Goal: Information Seeking & Learning: Learn about a topic

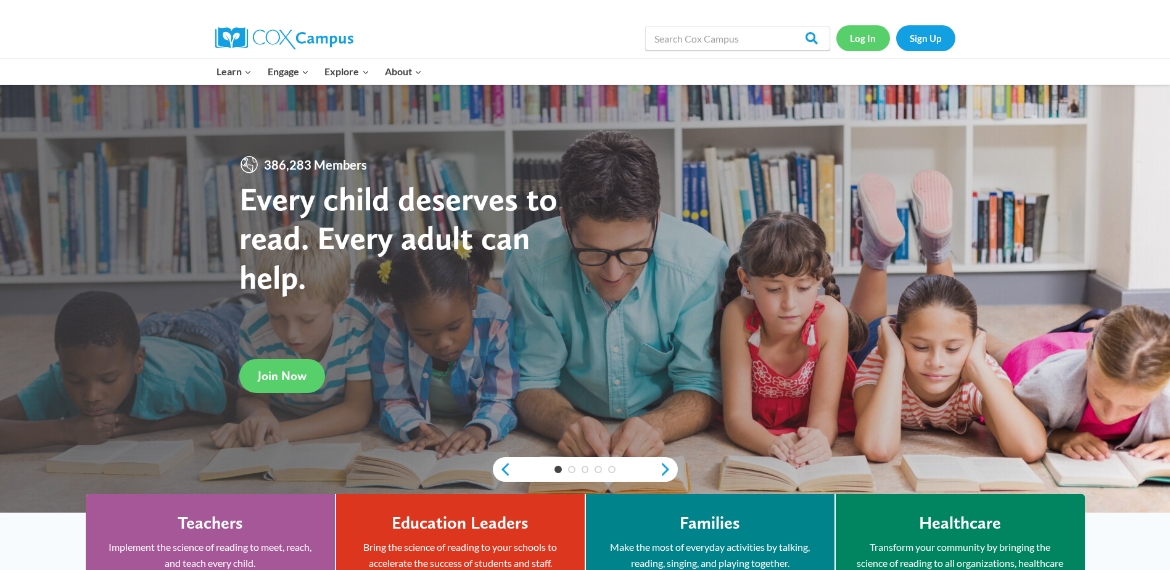
click at [863, 43] on link "Log In" at bounding box center [863, 37] width 54 height 25
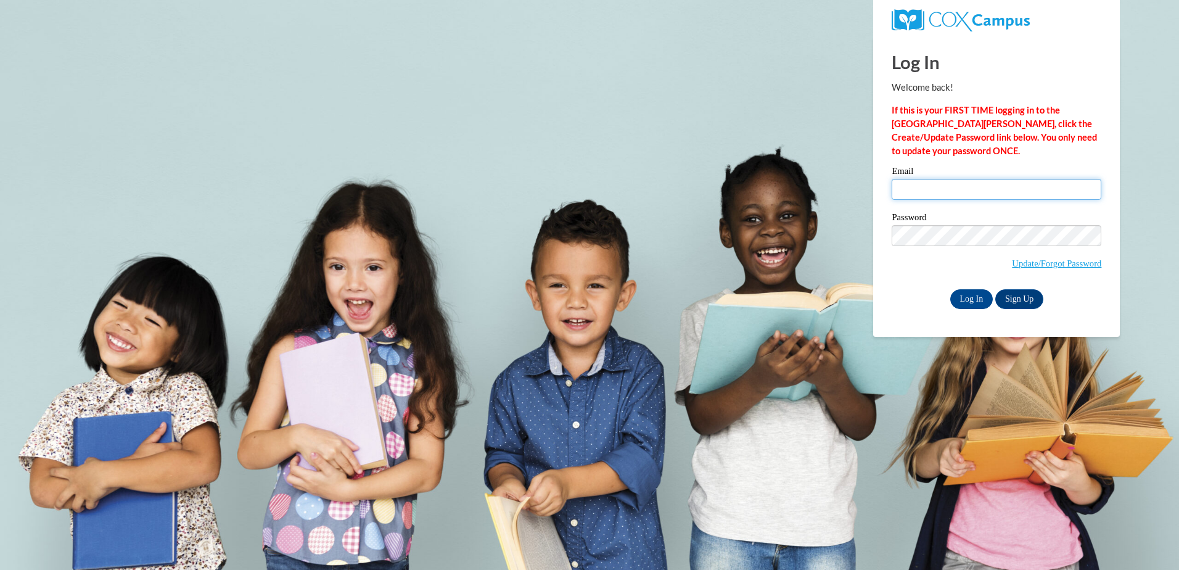
click at [951, 197] on input "Email" at bounding box center [997, 189] width 210 height 21
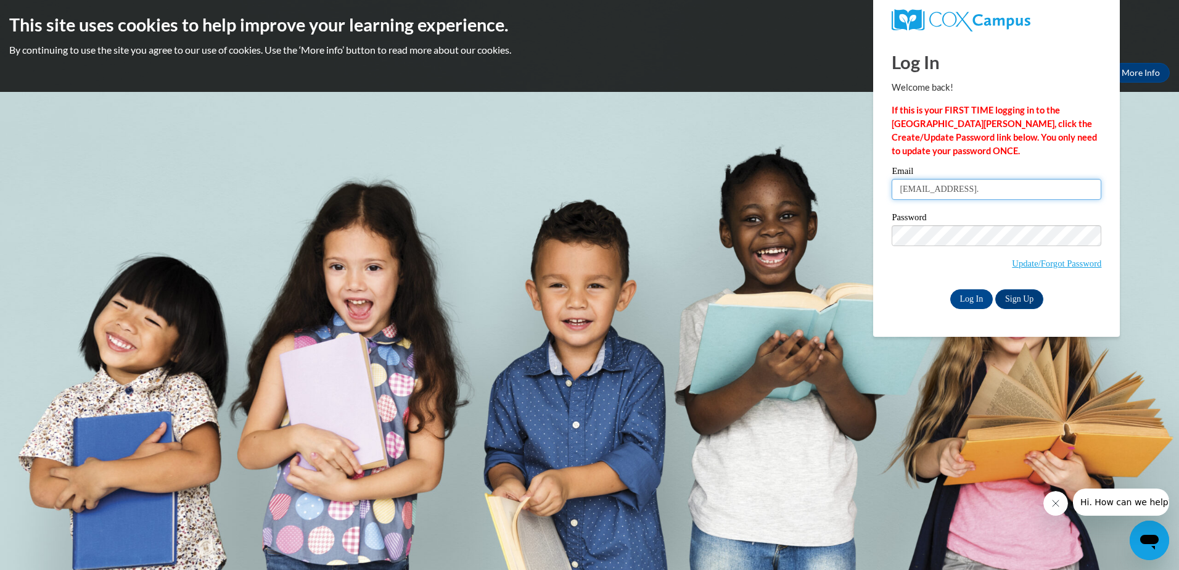
click at [1001, 183] on input "beverlyflowers58@gmail." at bounding box center [997, 189] width 210 height 21
type input "beverlyflowers58@gmail.com"
click at [950, 289] on input "Log In" at bounding box center [971, 299] width 43 height 20
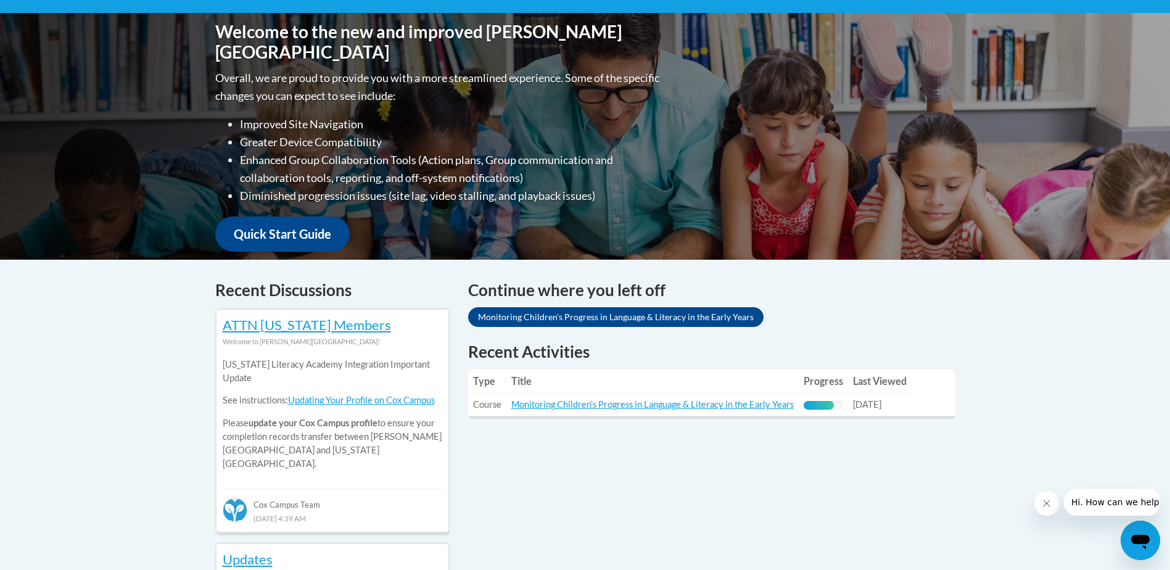
scroll to position [370, 0]
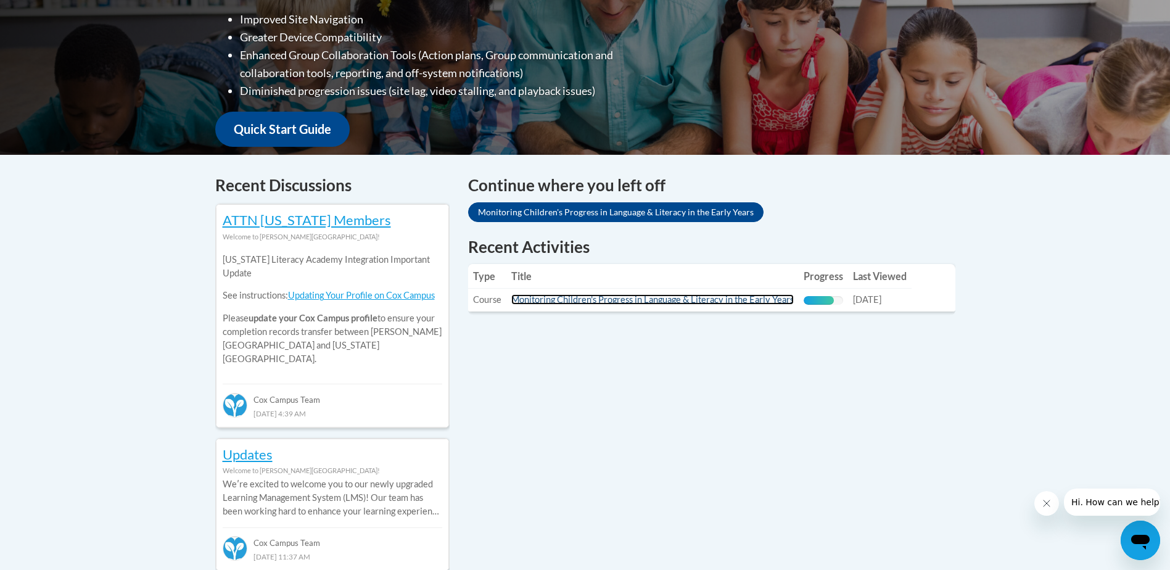
click at [717, 300] on link "Monitoring Children's Progress in Language & Literacy in the Early Years" at bounding box center [652, 299] width 282 height 10
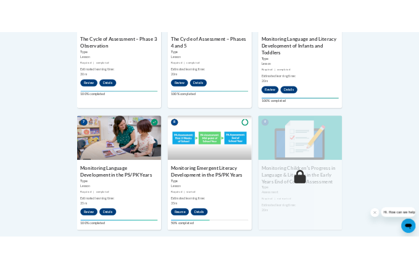
scroll to position [1018, 0]
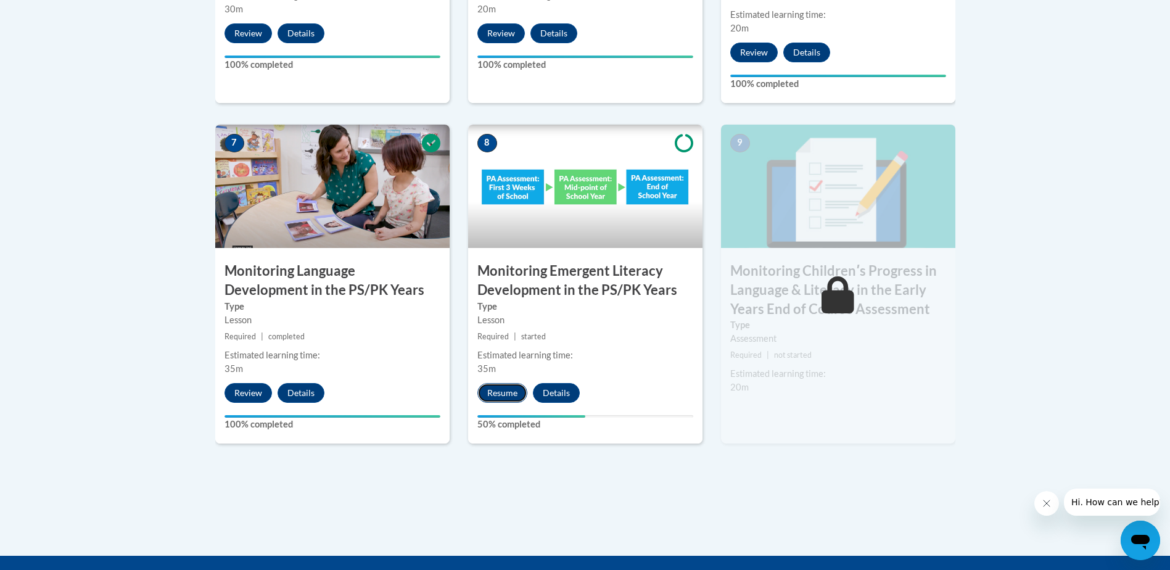
click at [515, 398] on button "Resume" at bounding box center [502, 393] width 50 height 20
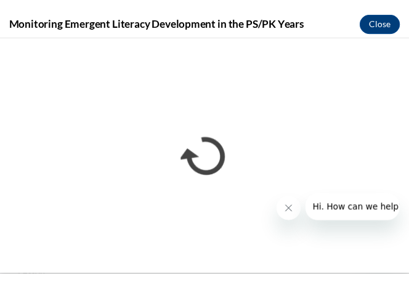
scroll to position [0, 0]
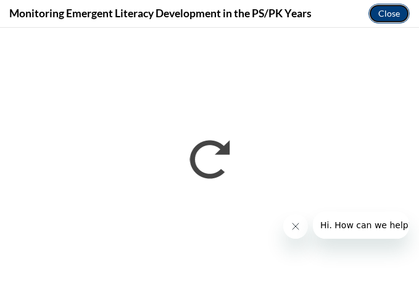
click at [373, 12] on button "Close" at bounding box center [388, 14] width 41 height 20
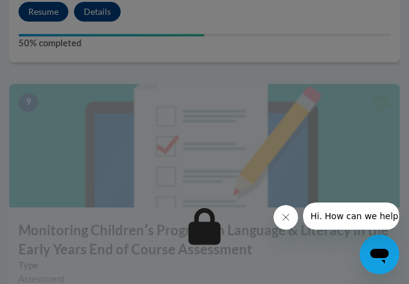
scroll to position [2929, 0]
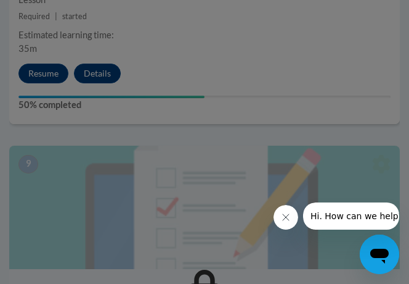
click at [173, 89] on div at bounding box center [204, 142] width 409 height 284
click at [45, 71] on div at bounding box center [204, 142] width 409 height 284
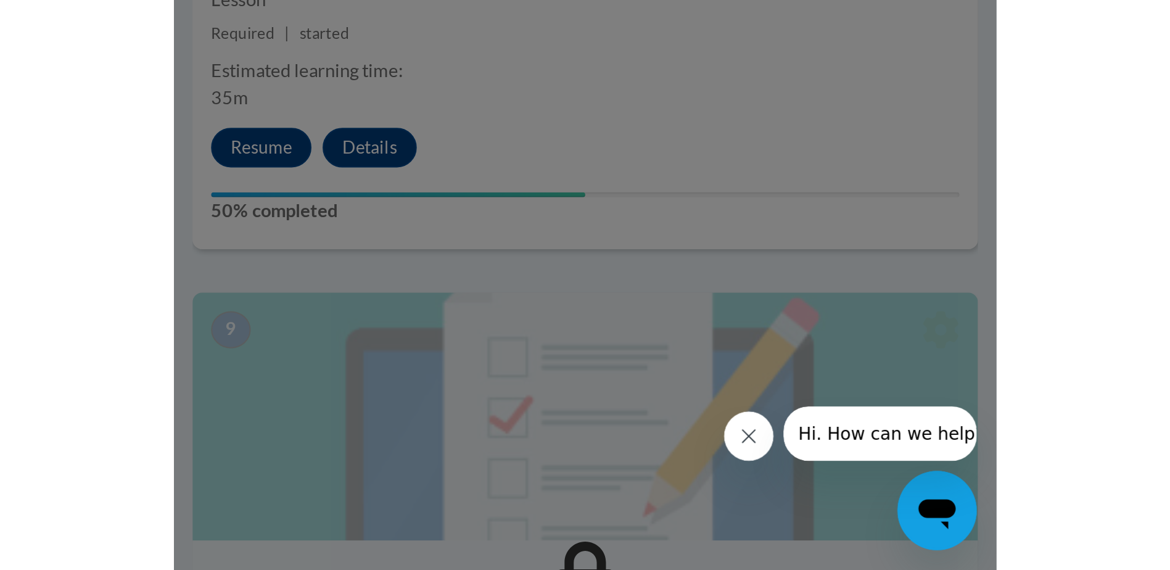
scroll to position [1207, 0]
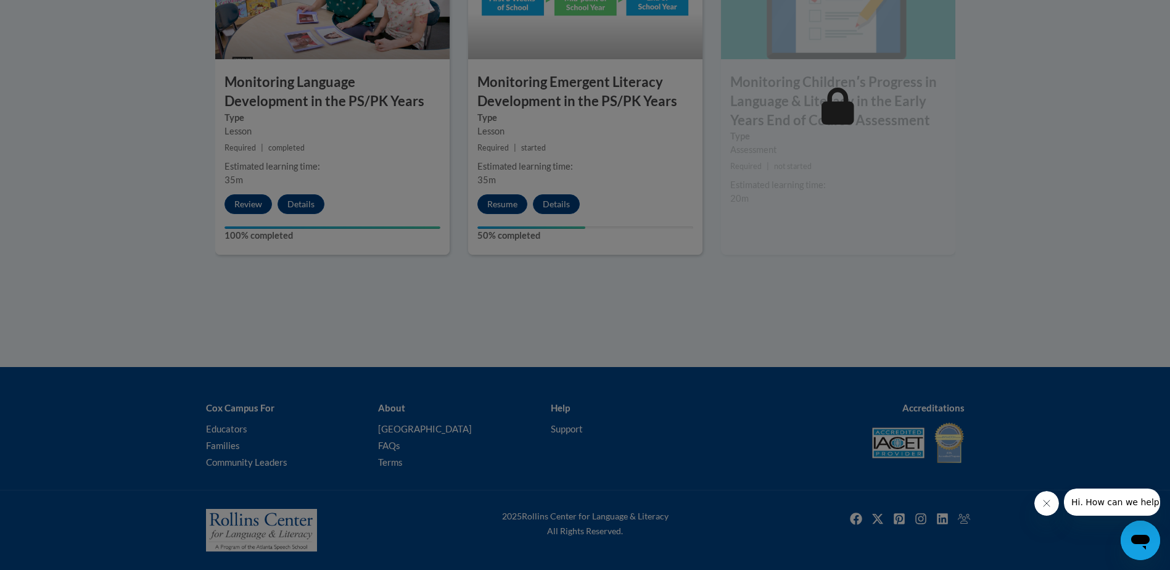
drag, startPoint x: 554, startPoint y: 184, endPoint x: 380, endPoint y: 57, distance: 214.5
click at [550, 181] on div at bounding box center [585, 285] width 1170 height 570
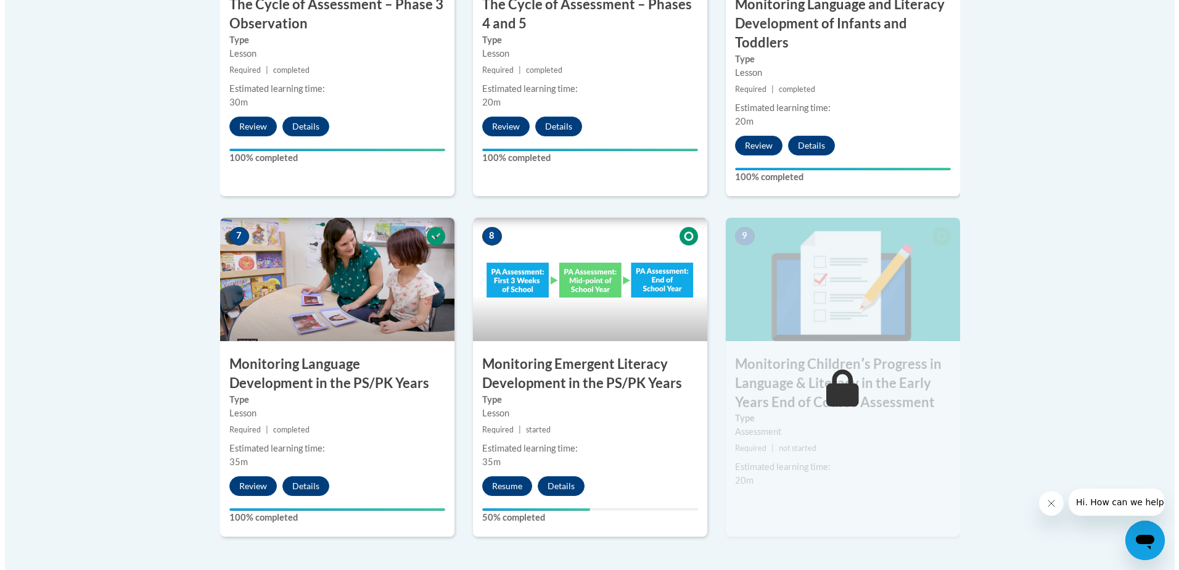
scroll to position [1083, 0]
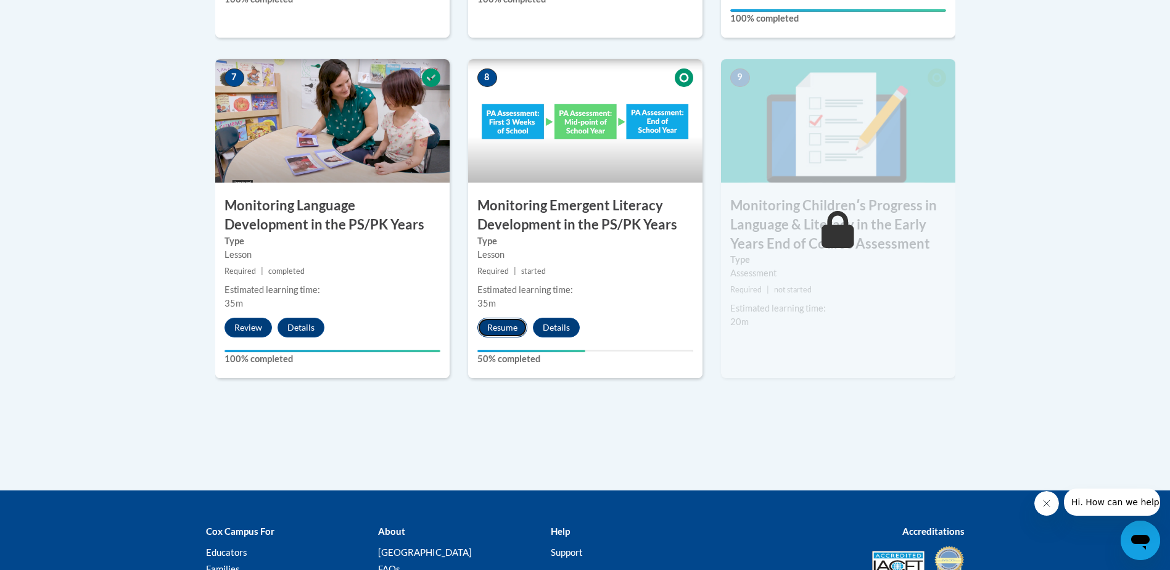
click at [488, 327] on button "Resume" at bounding box center [502, 328] width 50 height 20
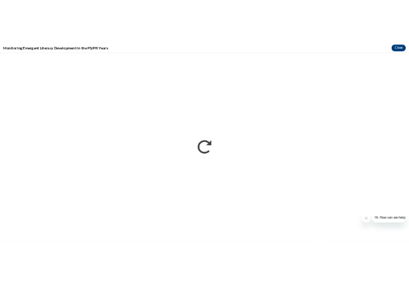
scroll to position [0, 0]
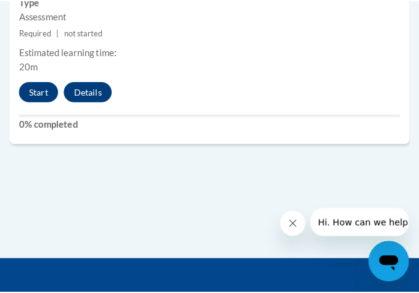
scroll to position [3187, 0]
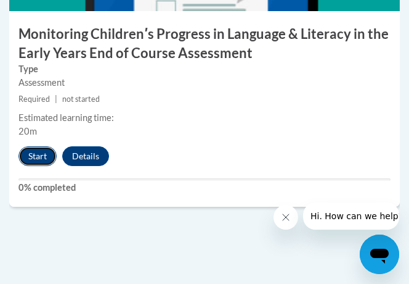
click at [33, 160] on button "Start" at bounding box center [37, 156] width 38 height 20
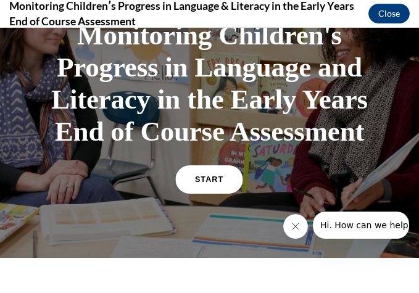
scroll to position [4, 0]
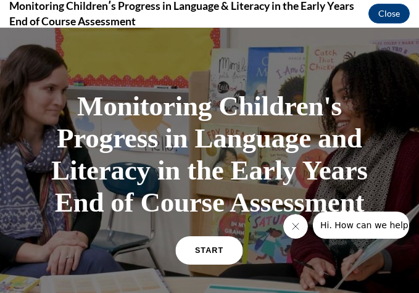
click at [203, 255] on link "START" at bounding box center [209, 250] width 67 height 28
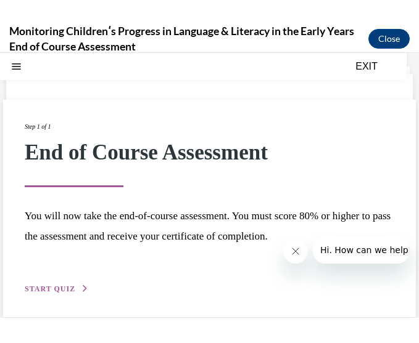
scroll to position [44, 0]
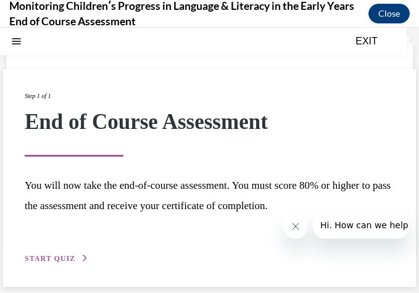
click at [63, 258] on span "START QUIZ" at bounding box center [50, 258] width 51 height 9
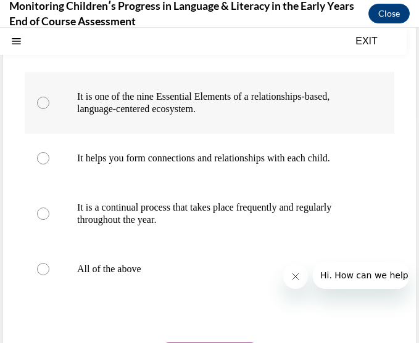
scroll to position [229, 0]
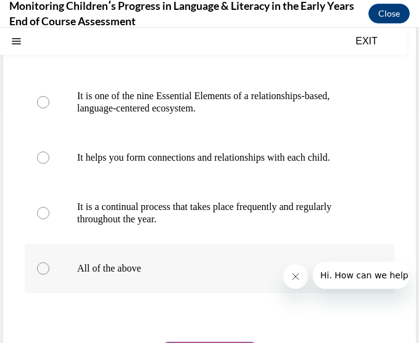
click at [120, 264] on p "All of the above" at bounding box center [220, 269] width 286 height 12
click at [49, 264] on input "All of the above" at bounding box center [43, 269] width 12 height 12
radio input "true"
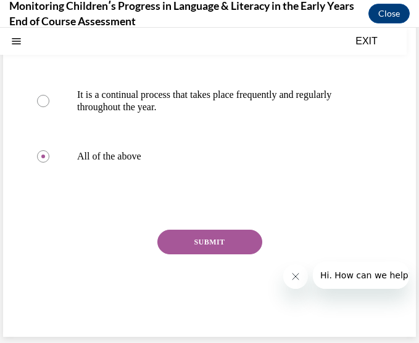
click at [205, 244] on button "SUBMIT" at bounding box center [209, 242] width 105 height 25
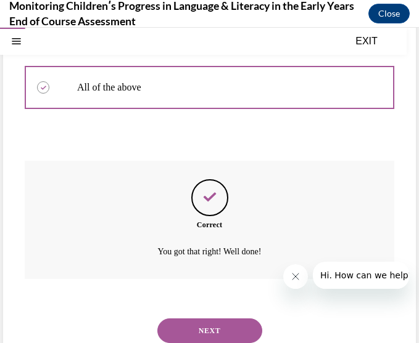
scroll to position [441, 0]
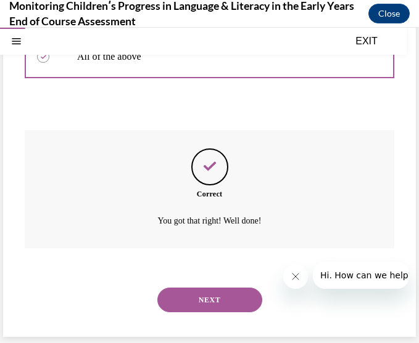
click at [239, 283] on button "NEXT" at bounding box center [209, 300] width 105 height 25
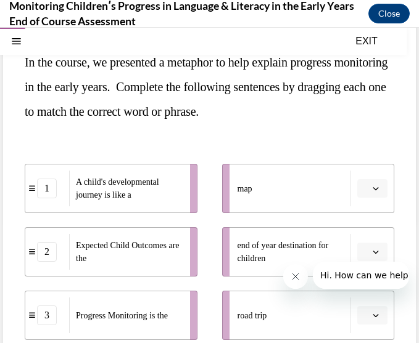
scroll to position [185, 0]
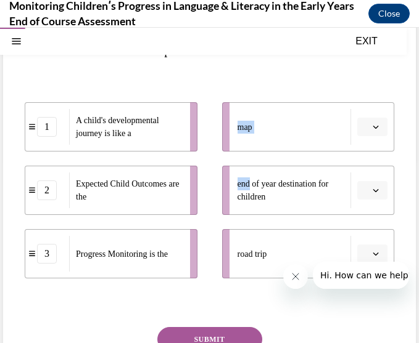
drag, startPoint x: 246, startPoint y: 185, endPoint x: 151, endPoint y: 173, distance: 95.8
click at [151, 173] on div "1 A child's developmental journey is like a 2 Expected Child Outcomes are the 3…" at bounding box center [209, 178] width 369 height 201
click at [371, 194] on span "button" at bounding box center [375, 190] width 9 height 9
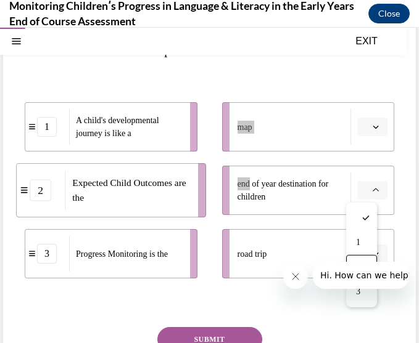
click at [358, 267] on button "Hi. How can we help?" at bounding box center [365, 275] width 107 height 27
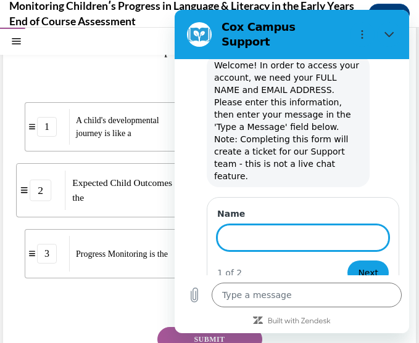
scroll to position [39, 0]
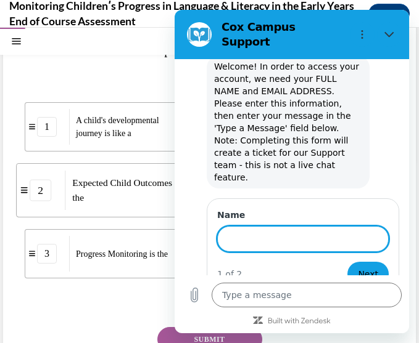
click at [133, 283] on div "Question 02/16 In the course, we presented a metaphor to help explain progress …" at bounding box center [209, 181] width 369 height 495
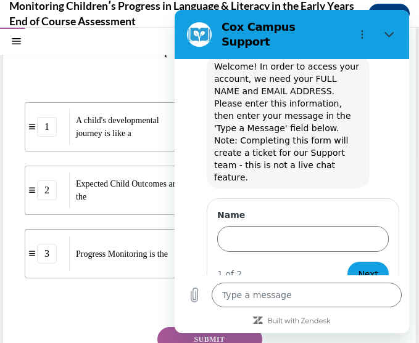
click at [142, 65] on div "Question 02/16 In the course, we presented a metaphor to help explain progress …" at bounding box center [209, 181] width 369 height 495
click at [348, 262] on button "Next" at bounding box center [367, 274] width 41 height 25
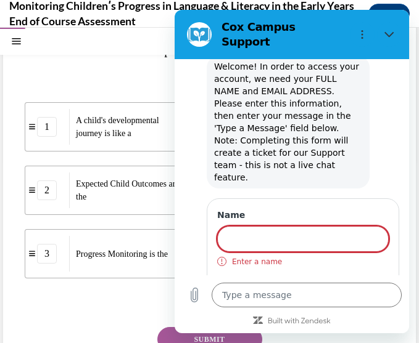
scroll to position [54, 0]
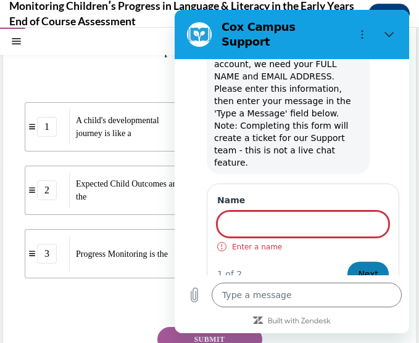
click at [348, 262] on button "Next" at bounding box center [367, 274] width 41 height 25
click at [118, 87] on div "1 A child's developmental journey is like a 2 Expected Child Outcomes are the 3…" at bounding box center [209, 178] width 369 height 201
click at [185, 277] on figure at bounding box center [194, 287] width 20 height 20
click at [385, 30] on icon "Close" at bounding box center [389, 35] width 10 height 10
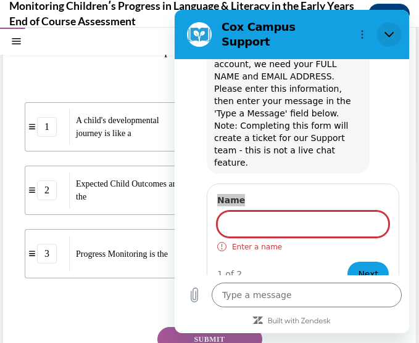
type textarea "x"
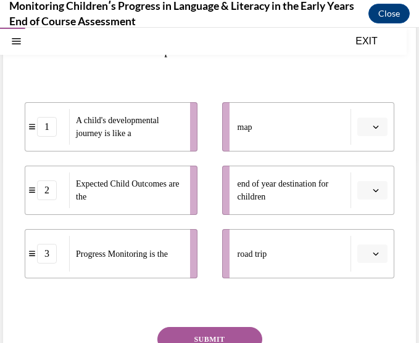
click at [371, 129] on span "button" at bounding box center [375, 127] width 9 height 9
click at [395, 110] on div "Question 02/16 In the course, we presented a metaphor to help explain progress …" at bounding box center [209, 171] width 413 height 525
click at [371, 123] on span "button" at bounding box center [375, 127] width 9 height 9
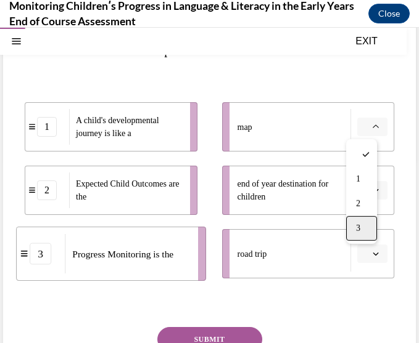
click at [364, 226] on div "3" at bounding box center [361, 228] width 31 height 25
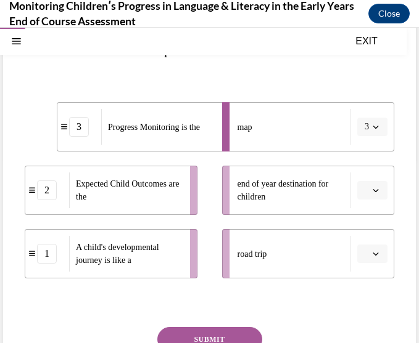
click at [374, 255] on button "button" at bounding box center [372, 254] width 30 height 18
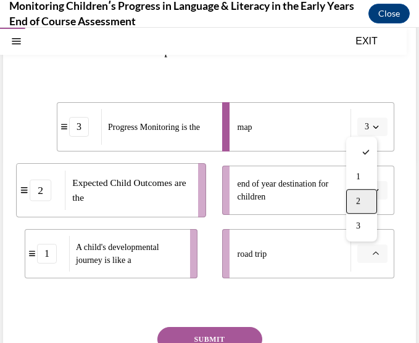
click at [358, 194] on div "2" at bounding box center [361, 201] width 31 height 25
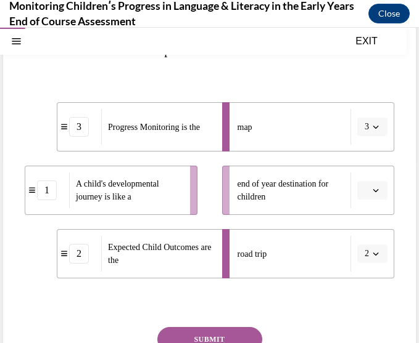
click at [364, 128] on span "3" at bounding box center [366, 127] width 4 height 12
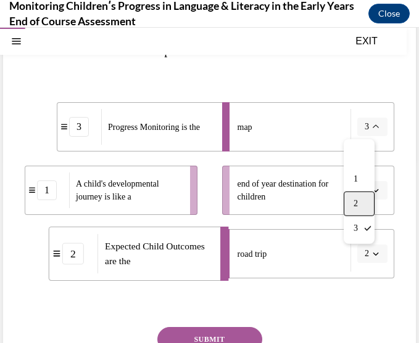
click at [359, 203] on div "2" at bounding box center [358, 204] width 31 height 25
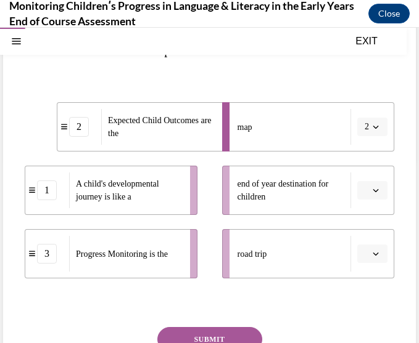
click at [371, 192] on span "button" at bounding box center [375, 190] width 9 height 9
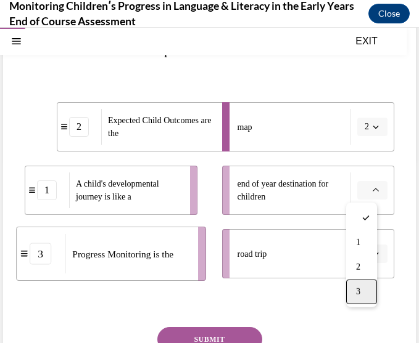
click at [354, 283] on div "3" at bounding box center [361, 292] width 31 height 25
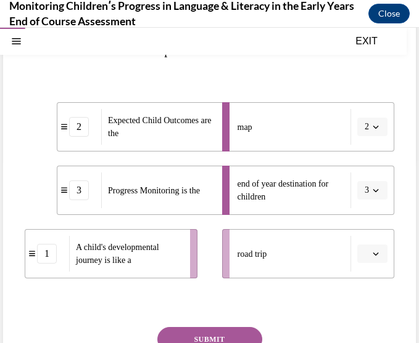
click at [371, 250] on span "button" at bounding box center [375, 254] width 9 height 9
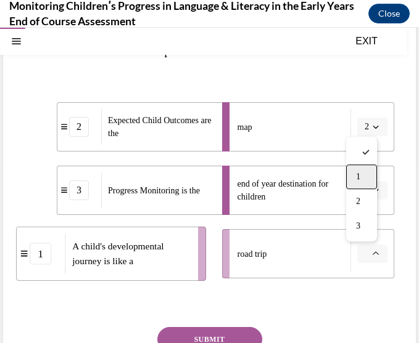
click at [368, 175] on div "1" at bounding box center [361, 177] width 31 height 25
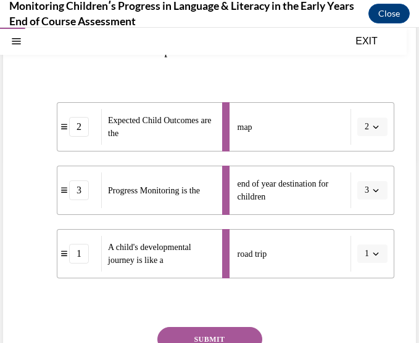
click at [202, 283] on button "SUBMIT" at bounding box center [209, 339] width 105 height 25
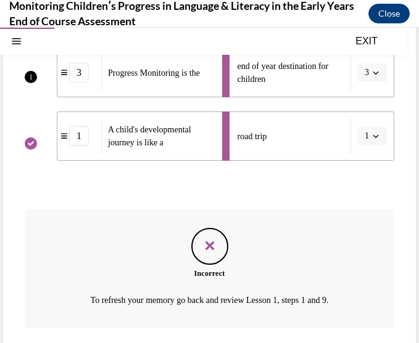
scroll to position [382, 0]
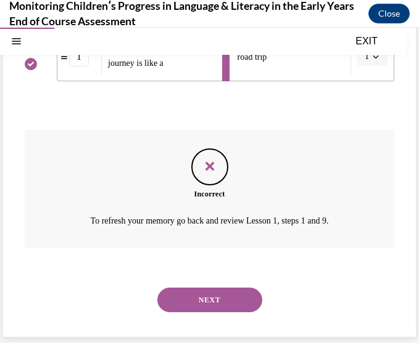
click at [204, 283] on button "NEXT" at bounding box center [209, 300] width 105 height 25
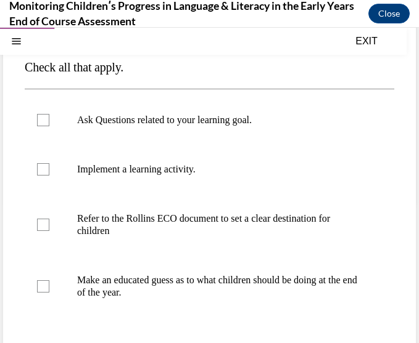
scroll to position [123, 0]
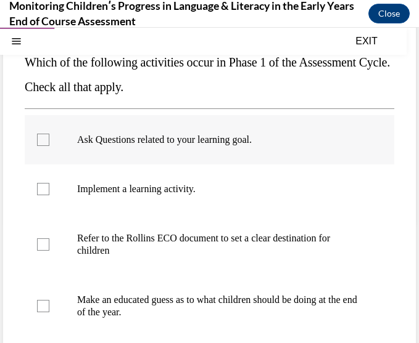
click at [220, 147] on label "Ask Questions related to your learning goal." at bounding box center [209, 139] width 369 height 49
click at [49, 146] on input "Ask Questions related to your learning goal." at bounding box center [43, 140] width 12 height 12
checkbox input "true"
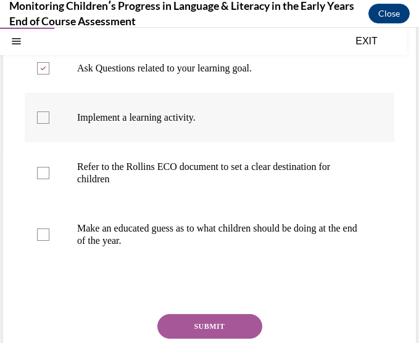
scroll to position [279, 0]
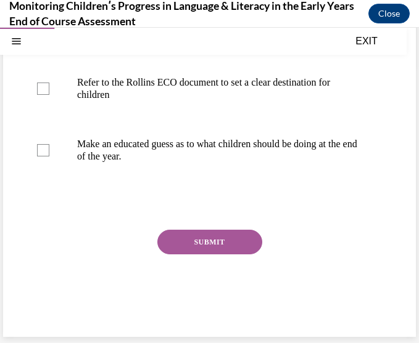
click at [221, 241] on button "SUBMIT" at bounding box center [209, 242] width 105 height 25
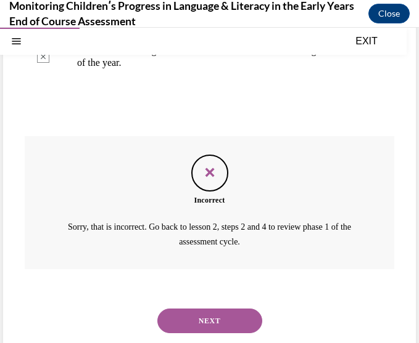
scroll to position [394, 0]
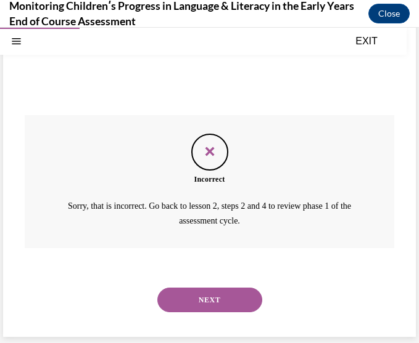
click at [183, 283] on button "NEXT" at bounding box center [209, 300] width 105 height 25
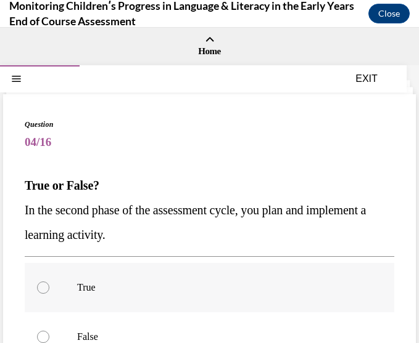
scroll to position [62, 0]
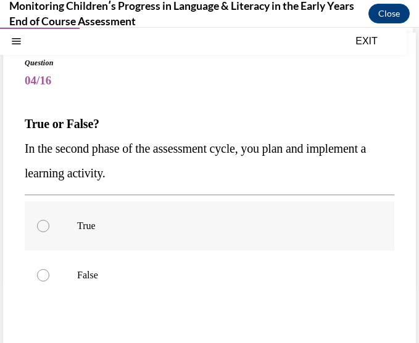
click at [112, 222] on p "True" at bounding box center [220, 226] width 286 height 12
click at [49, 222] on input "True" at bounding box center [43, 226] width 12 height 12
radio input "true"
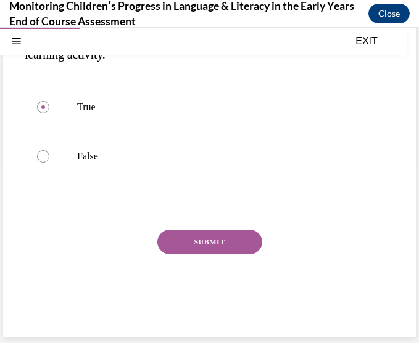
scroll to position [119, 0]
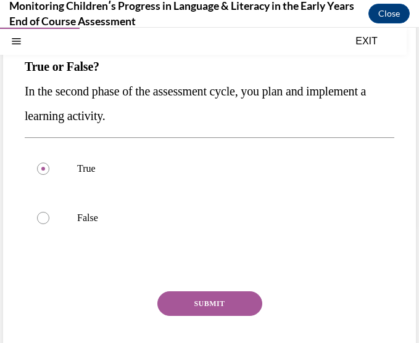
click at [160, 283] on button "SUBMIT" at bounding box center [209, 304] width 105 height 25
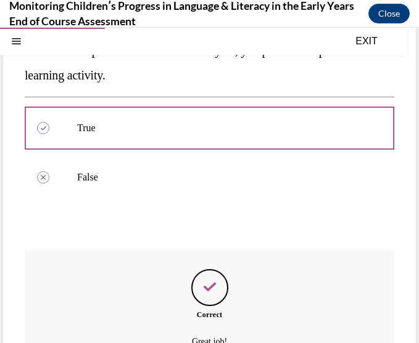
scroll to position [281, 0]
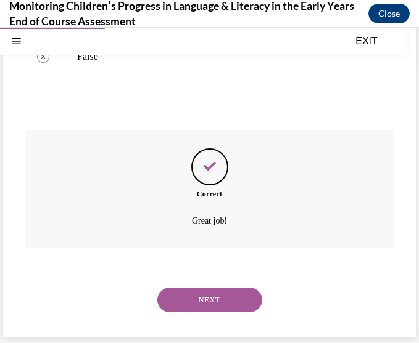
click at [187, 283] on button "NEXT" at bounding box center [209, 300] width 105 height 25
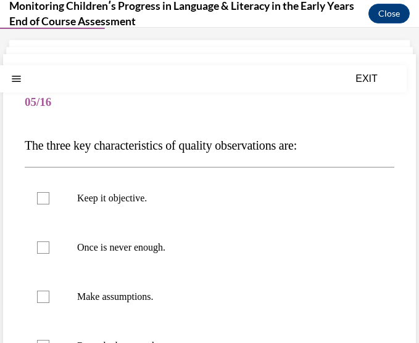
scroll to position [62, 0]
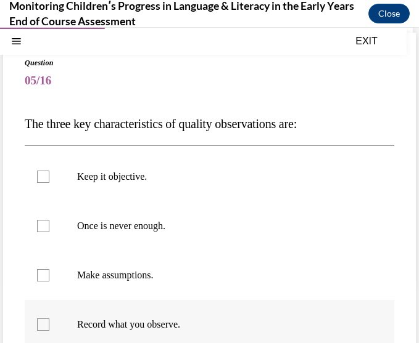
click at [174, 283] on label "Record what you observe." at bounding box center [209, 324] width 369 height 49
click at [49, 283] on input "Record what you observe." at bounding box center [43, 325] width 12 height 12
checkbox input "true"
click at [53, 231] on label "Once is never enough." at bounding box center [209, 226] width 369 height 49
click at [49, 231] on input "Once is never enough." at bounding box center [43, 226] width 12 height 12
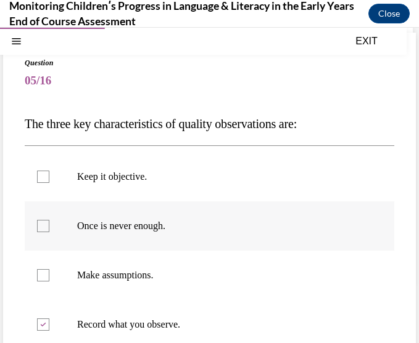
checkbox input "true"
click at [38, 173] on div at bounding box center [43, 177] width 12 height 12
click at [38, 173] on input "Keep it objective." at bounding box center [43, 177] width 12 height 12
checkbox input "true"
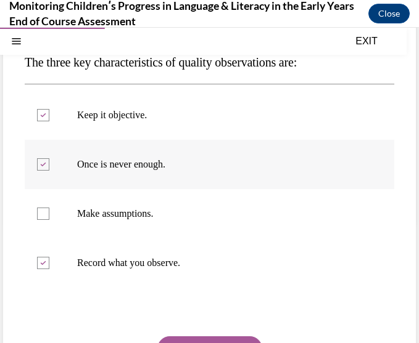
scroll to position [185, 0]
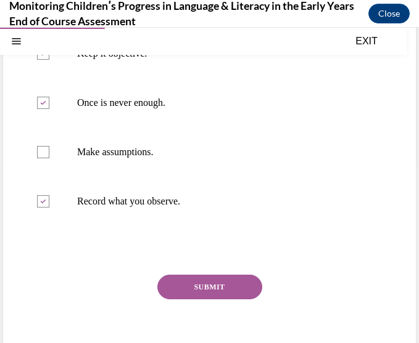
click at [163, 283] on button "SUBMIT" at bounding box center [209, 287] width 105 height 25
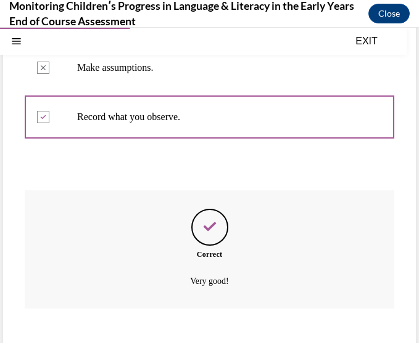
scroll to position [330, 0]
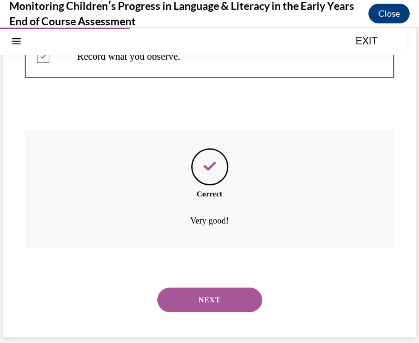
click at [199, 283] on button "NEXT" at bounding box center [209, 300] width 105 height 25
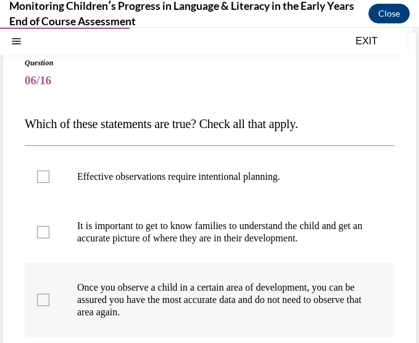
scroll to position [123, 0]
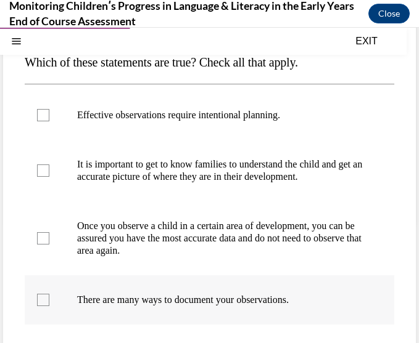
click at [167, 283] on label "There are many ways to document your observations." at bounding box center [209, 300] width 369 height 49
click at [49, 283] on input "There are many ways to document your observations." at bounding box center [43, 300] width 12 height 12
checkbox input "true"
click at [64, 165] on label "It is important to get to know families to understand the child and get an accu…" at bounding box center [209, 171] width 369 height 62
click at [49, 165] on input "It is important to get to know families to understand the child and get an accu…" at bounding box center [43, 171] width 12 height 12
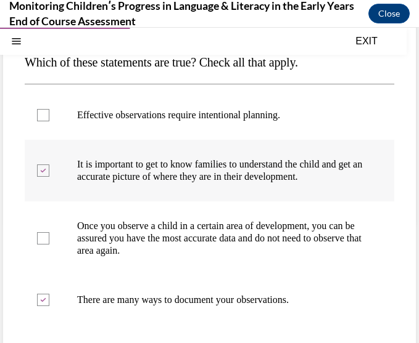
click at [64, 165] on label "It is important to get to know families to understand the child and get an accu…" at bounding box center [209, 171] width 369 height 62
click at [49, 165] on input "It is important to get to know families to understand the child and get an accu…" at bounding box center [43, 171] width 12 height 12
checkbox input "false"
click at [52, 122] on label "Effective observations require intentional planning." at bounding box center [209, 115] width 369 height 49
click at [49, 121] on input "Effective observations require intentional planning." at bounding box center [43, 115] width 12 height 12
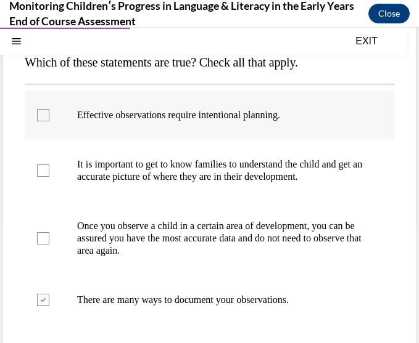
checkbox input "true"
click at [75, 240] on label "Once you observe a child in a certain area of development, you can be assured y…" at bounding box center [209, 239] width 369 height 74
click at [49, 240] on input "Once you observe a child in a certain area of development, you can be assured y…" at bounding box center [43, 238] width 12 height 12
checkbox input "true"
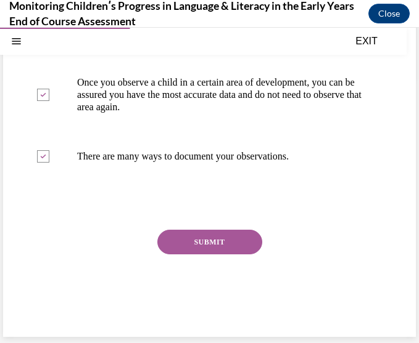
drag, startPoint x: 195, startPoint y: 234, endPoint x: 188, endPoint y: 237, distance: 8.0
click at [191, 236] on button "SUBMIT" at bounding box center [209, 242] width 105 height 25
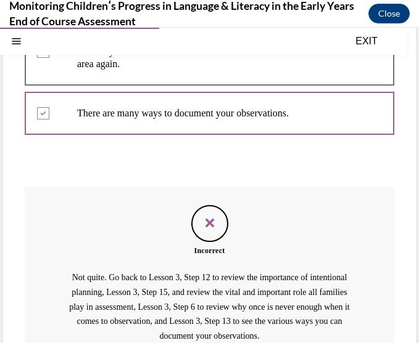
scroll to position [438, 0]
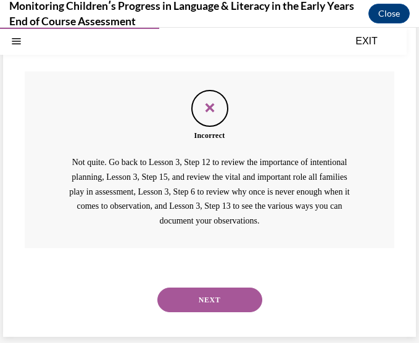
click at [184, 283] on button "NEXT" at bounding box center [209, 300] width 105 height 25
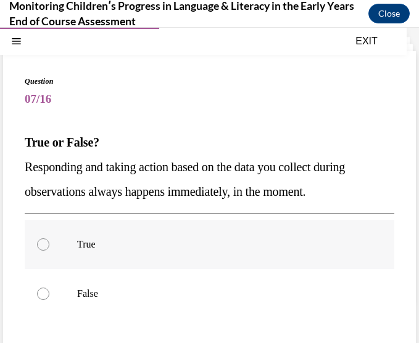
scroll to position [62, 0]
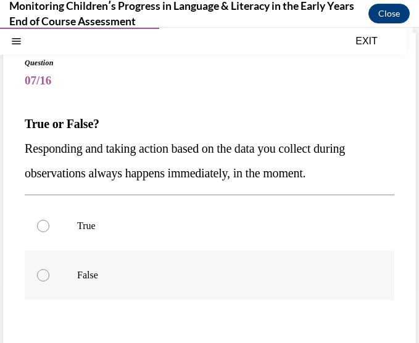
click at [155, 283] on label "False" at bounding box center [209, 275] width 369 height 49
click at [49, 282] on input "False" at bounding box center [43, 275] width 12 height 12
radio input "true"
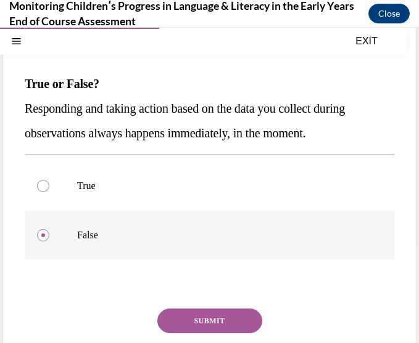
scroll to position [123, 0]
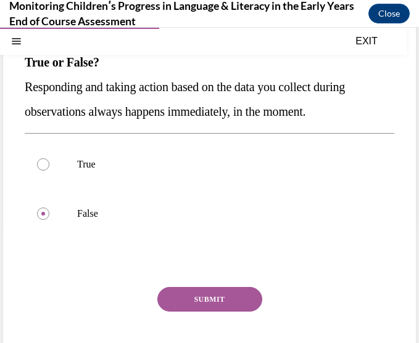
click at [162, 283] on button "SUBMIT" at bounding box center [209, 299] width 105 height 25
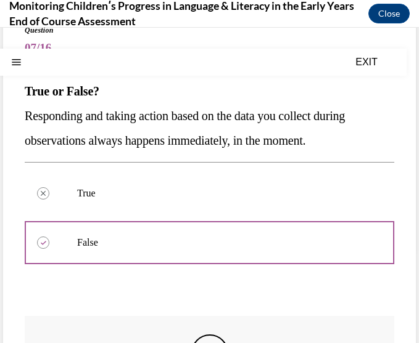
scroll to position [281, 0]
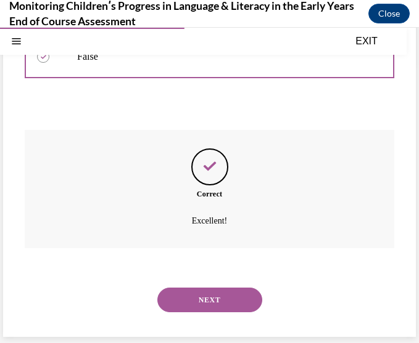
click at [194, 283] on button "NEXT" at bounding box center [209, 300] width 105 height 25
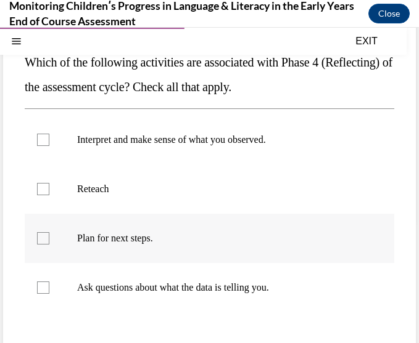
scroll to position [62, 0]
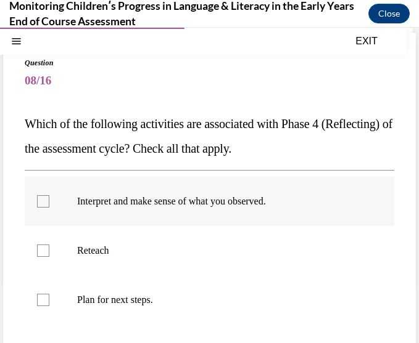
click at [143, 208] on label "Interpret and make sense of what you observed." at bounding box center [209, 201] width 369 height 49
click at [49, 208] on input "Interpret and make sense of what you observed." at bounding box center [43, 201] width 12 height 12
checkbox input "true"
click at [136, 241] on label "Reteach" at bounding box center [209, 250] width 369 height 49
click at [49, 245] on input "Reteach" at bounding box center [43, 251] width 12 height 12
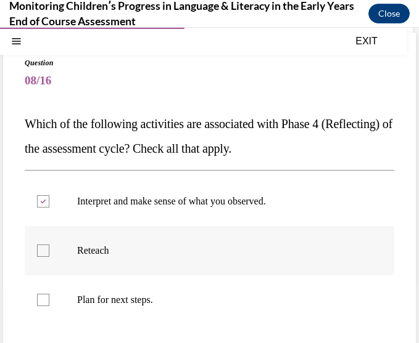
checkbox input "true"
click at [138, 283] on p "Plan for next steps." at bounding box center [220, 300] width 286 height 12
click at [49, 283] on input "Plan for next steps." at bounding box center [43, 300] width 12 height 12
checkbox input "true"
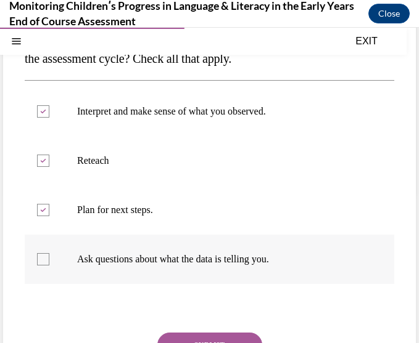
scroll to position [247, 0]
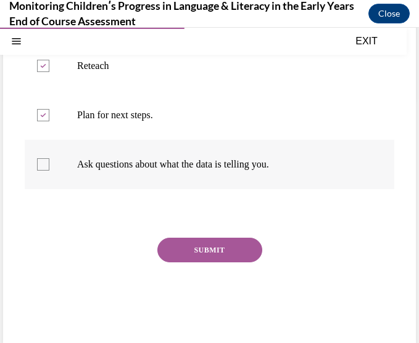
click at [41, 155] on label "Ask questions about what the data is telling you." at bounding box center [209, 164] width 369 height 49
click at [41, 158] on input "Ask questions about what the data is telling you." at bounding box center [43, 164] width 12 height 12
checkbox input "true"
click at [36, 60] on label "Reteach" at bounding box center [209, 65] width 369 height 49
click at [37, 60] on input "Reteach" at bounding box center [43, 66] width 12 height 12
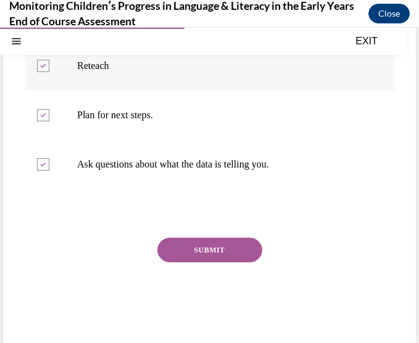
checkbox input "false"
click at [203, 250] on button "SUBMIT" at bounding box center [209, 250] width 105 height 25
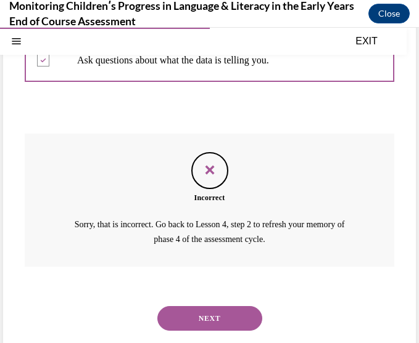
scroll to position [369, 0]
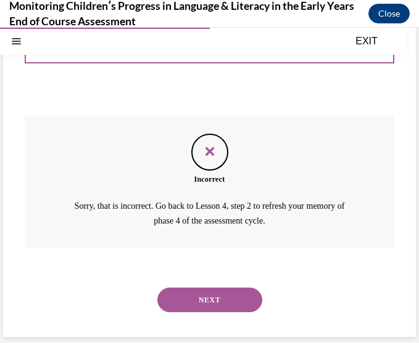
click at [224, 283] on button "NEXT" at bounding box center [209, 300] width 105 height 25
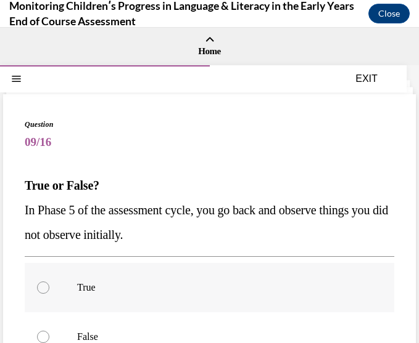
scroll to position [62, 0]
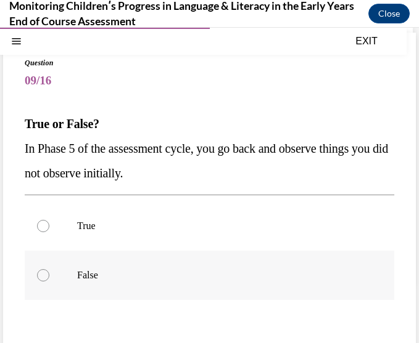
click at [83, 263] on label "False" at bounding box center [209, 275] width 369 height 49
click at [49, 269] on input "False" at bounding box center [43, 275] width 12 height 12
radio input "true"
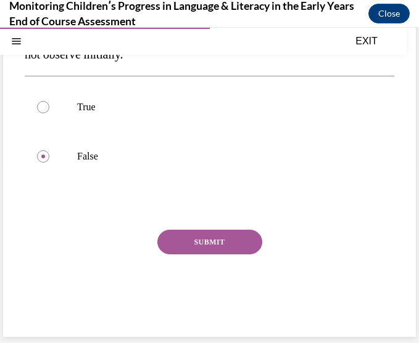
click at [199, 245] on button "SUBMIT" at bounding box center [209, 242] width 105 height 25
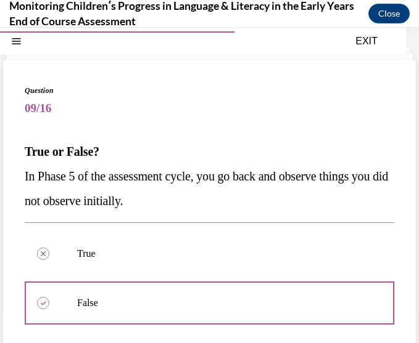
scroll to position [281, 0]
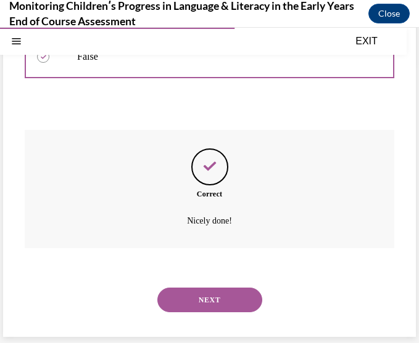
click at [218, 283] on button "NEXT" at bounding box center [209, 300] width 105 height 25
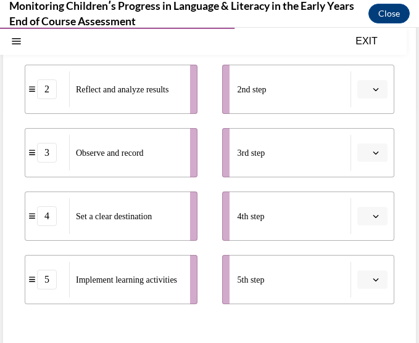
scroll to position [298, 0]
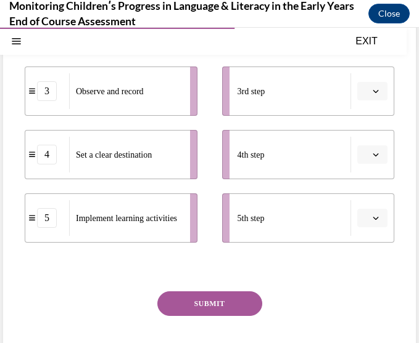
click at [372, 220] on icon "button" at bounding box center [375, 218] width 6 height 6
click at [364, 92] on div "1" at bounding box center [361, 92] width 31 height 25
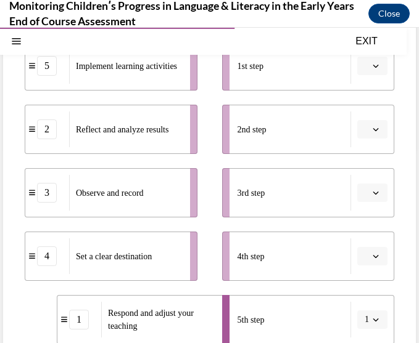
scroll to position [175, 0]
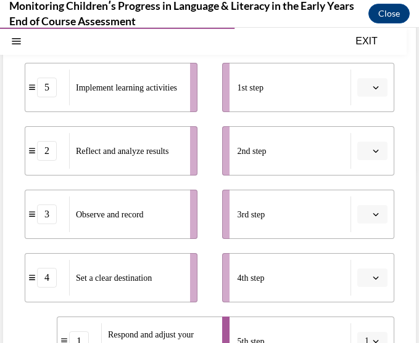
click at [361, 83] on button "button" at bounding box center [372, 87] width 30 height 18
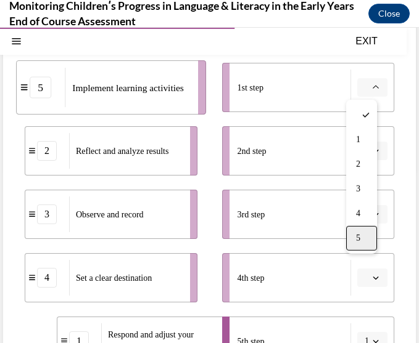
click at [349, 229] on div "5" at bounding box center [361, 238] width 31 height 25
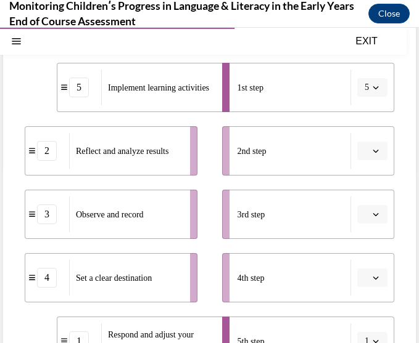
click at [361, 88] on button "5" at bounding box center [372, 87] width 30 height 18
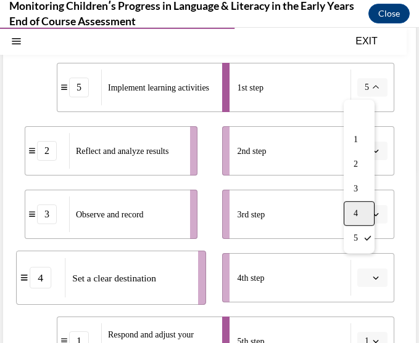
click at [349, 203] on div "4" at bounding box center [358, 214] width 31 height 25
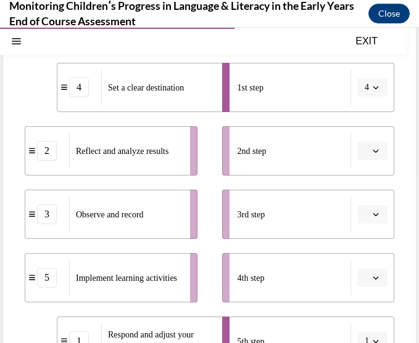
click at [372, 148] on icon "button" at bounding box center [375, 151] width 6 height 6
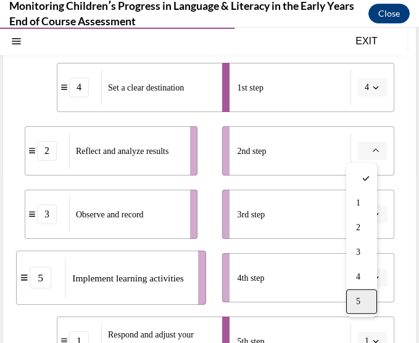
click at [364, 283] on div "5" at bounding box center [361, 302] width 31 height 25
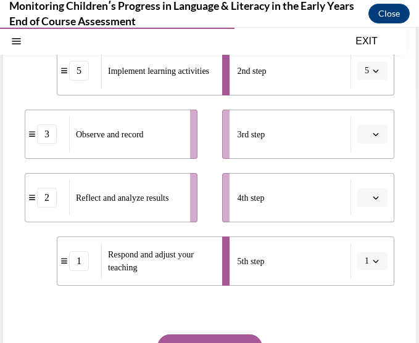
scroll to position [237, 0]
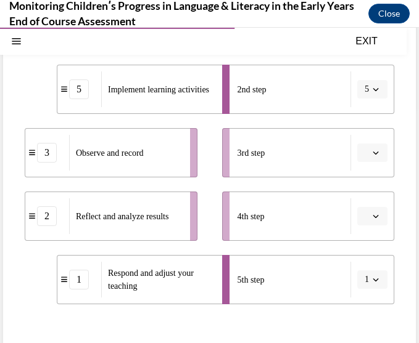
click at [371, 149] on span "button" at bounding box center [375, 153] width 9 height 9
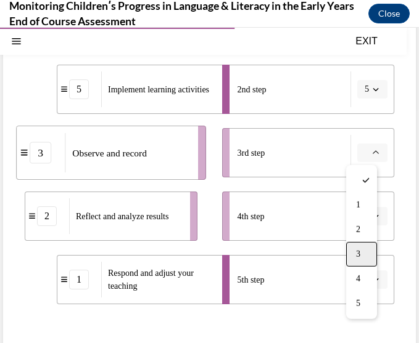
click at [372, 255] on div "3" at bounding box center [361, 254] width 31 height 25
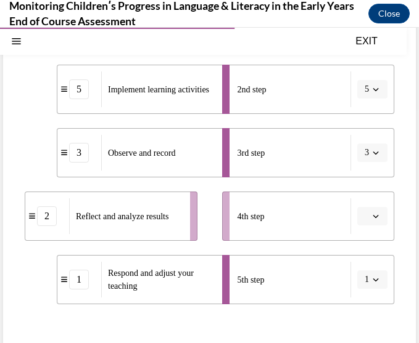
click at [361, 227] on li "4th step" at bounding box center [308, 216] width 173 height 49
click at [371, 219] on span "button" at bounding box center [375, 216] width 9 height 9
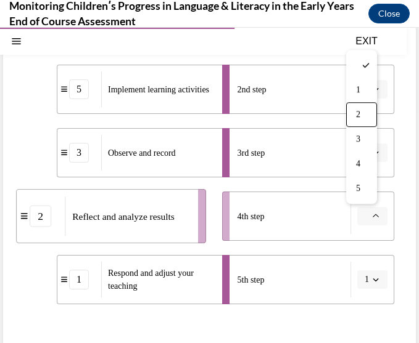
click at [364, 107] on div "2" at bounding box center [361, 114] width 31 height 25
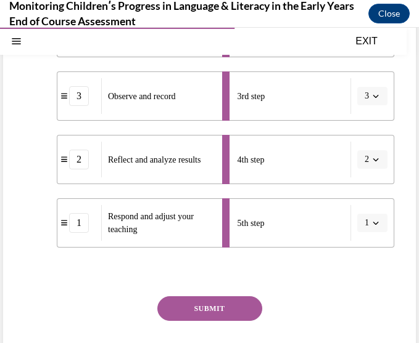
scroll to position [360, 0]
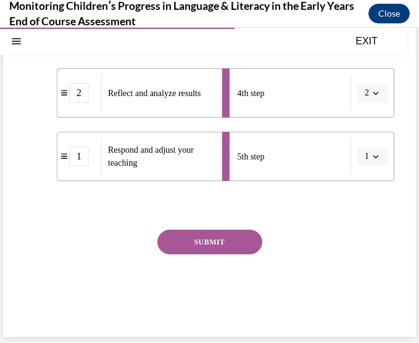
click at [237, 250] on button "SUBMIT" at bounding box center [209, 242] width 105 height 25
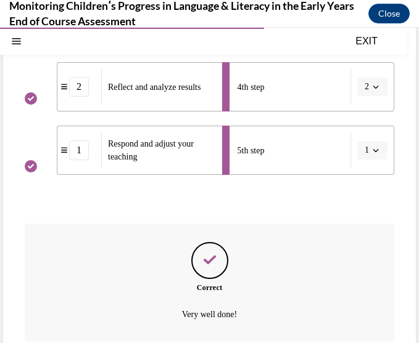
scroll to position [460, 0]
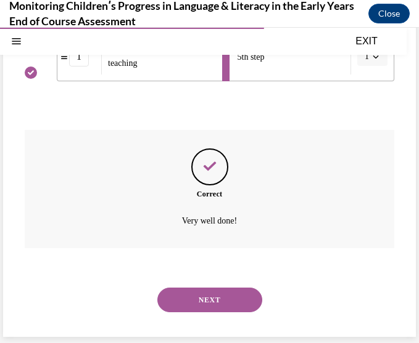
click at [192, 283] on button "NEXT" at bounding box center [209, 300] width 105 height 25
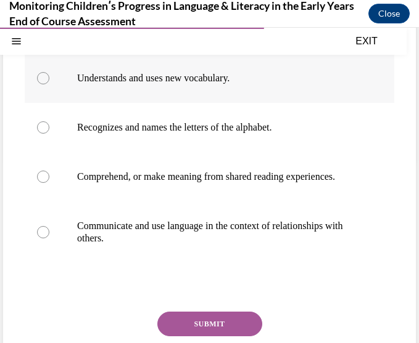
scroll to position [123, 0]
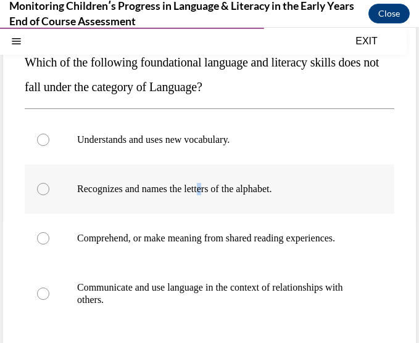
click at [211, 195] on p "Recognizes and names the letters of the alphabet." at bounding box center [220, 189] width 286 height 12
click at [41, 185] on div at bounding box center [43, 189] width 12 height 12
click at [41, 185] on input "Recognizes and names the letters of the alphabet." at bounding box center [43, 189] width 12 height 12
radio input "true"
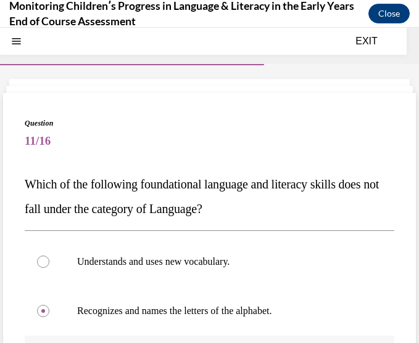
scroll to position [0, 0]
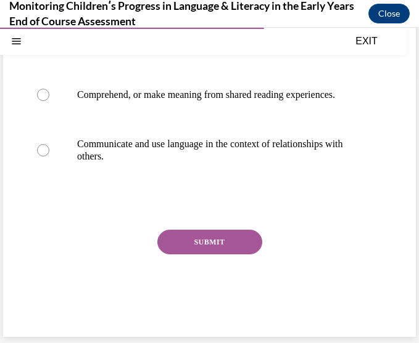
click at [209, 247] on button "SUBMIT" at bounding box center [209, 242] width 105 height 25
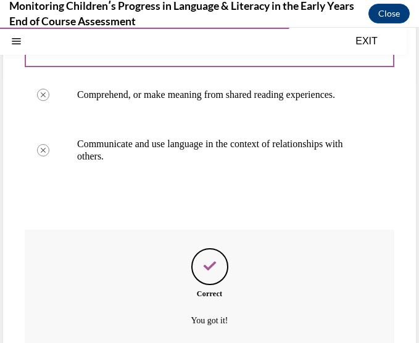
scroll to position [379, 0]
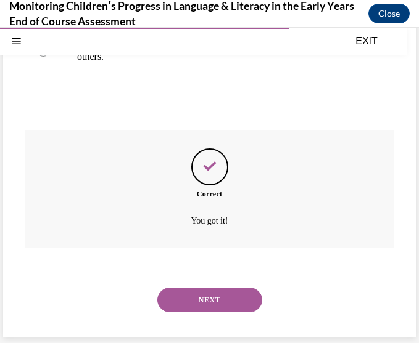
click at [209, 283] on button "NEXT" at bounding box center [209, 300] width 105 height 25
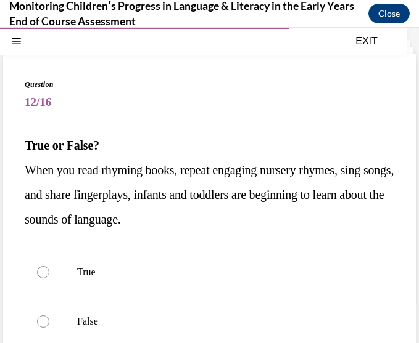
scroll to position [62, 0]
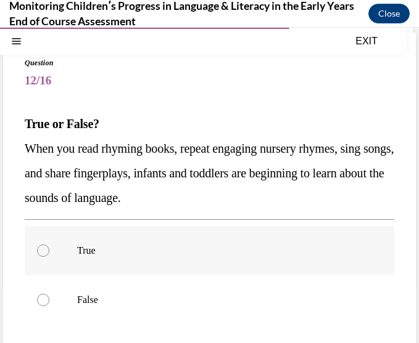
click at [133, 245] on p "True" at bounding box center [220, 251] width 286 height 12
click at [49, 245] on input "True" at bounding box center [43, 251] width 12 height 12
radio input "true"
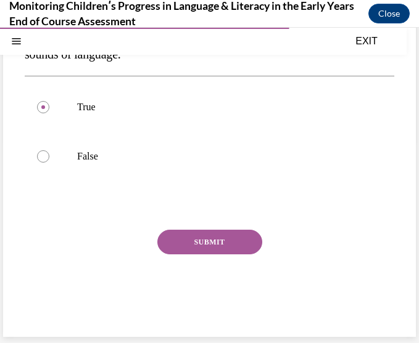
click at [192, 249] on button "SUBMIT" at bounding box center [209, 242] width 105 height 25
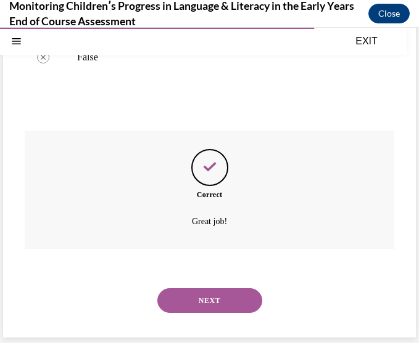
scroll to position [305, 0]
click at [199, 283] on button "NEXT" at bounding box center [209, 300] width 105 height 25
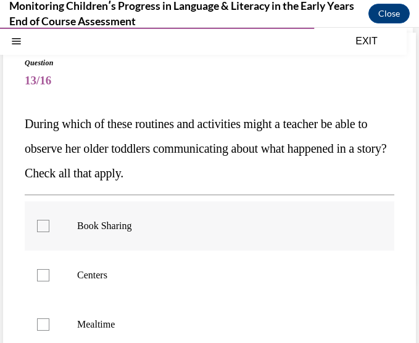
scroll to position [123, 0]
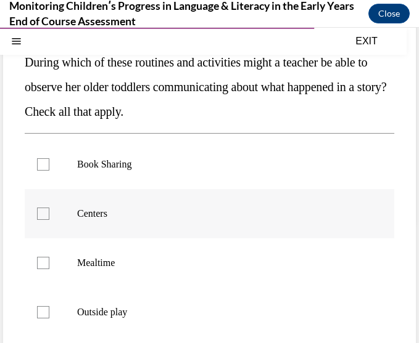
click at [140, 217] on p "Centers" at bounding box center [220, 214] width 286 height 12
click at [49, 217] on input "Centers" at bounding box center [43, 214] width 12 height 12
checkbox input "true"
click at [114, 173] on label "Book Sharing" at bounding box center [209, 164] width 369 height 49
click at [49, 171] on input "Book Sharing" at bounding box center [43, 164] width 12 height 12
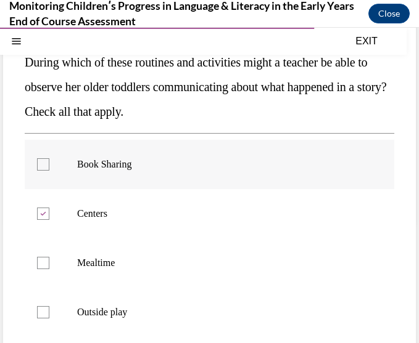
checkbox input "true"
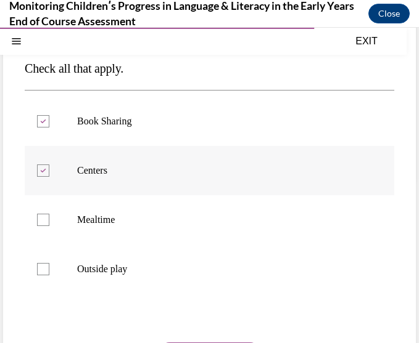
scroll to position [185, 0]
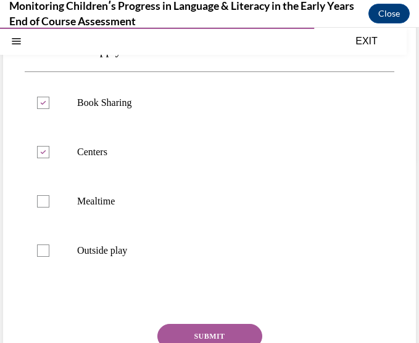
click at [224, 283] on button "SUBMIT" at bounding box center [209, 336] width 105 height 25
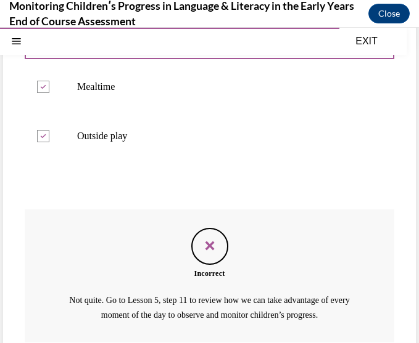
scroll to position [394, 0]
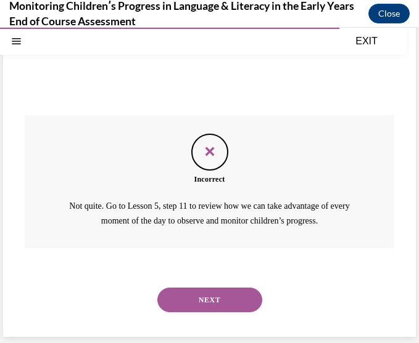
click at [230, 283] on button "NEXT" at bounding box center [209, 300] width 105 height 25
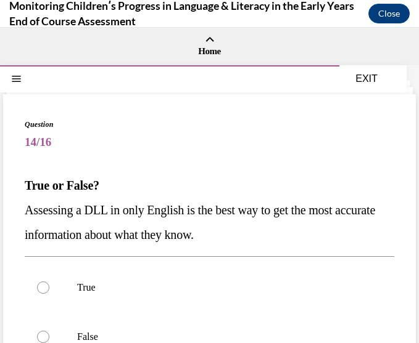
scroll to position [62, 0]
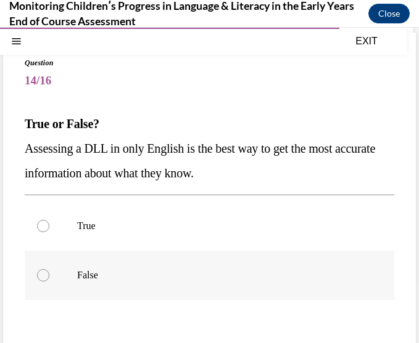
click at [220, 283] on label "False" at bounding box center [209, 275] width 369 height 49
click at [49, 282] on input "False" at bounding box center [43, 275] width 12 height 12
radio input "true"
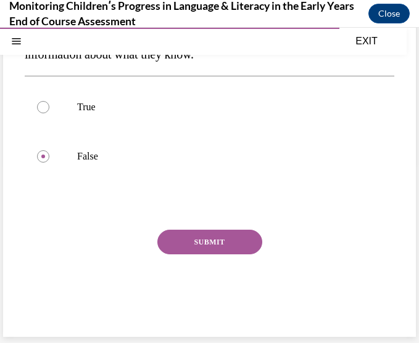
click at [189, 245] on button "SUBMIT" at bounding box center [209, 242] width 105 height 25
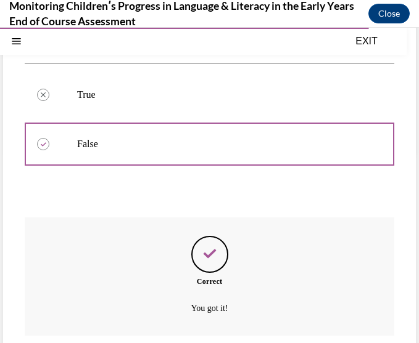
scroll to position [281, 0]
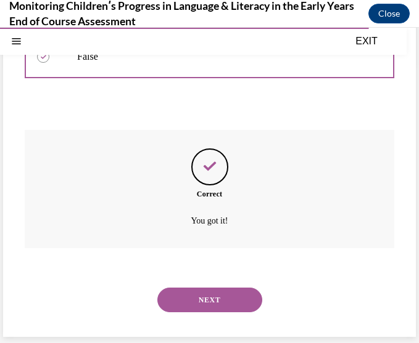
click at [208, 283] on button "NEXT" at bounding box center [209, 300] width 105 height 25
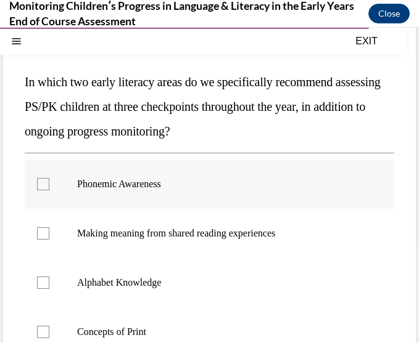
scroll to position [123, 0]
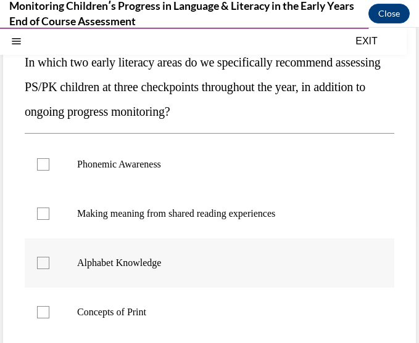
click at [183, 271] on label "Alphabet Knowledge" at bounding box center [209, 263] width 369 height 49
click at [49, 269] on input "Alphabet Knowledge" at bounding box center [43, 263] width 12 height 12
checkbox input "true"
click at [159, 283] on p "Concepts of Print" at bounding box center [220, 312] width 286 height 12
click at [49, 283] on input "Concepts of Print" at bounding box center [43, 312] width 12 height 12
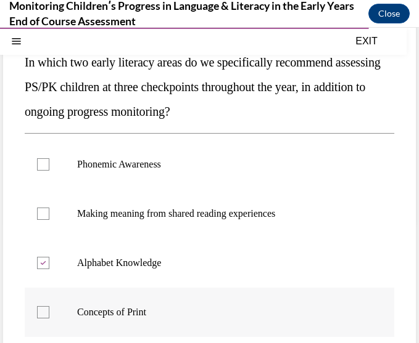
checkbox input "true"
click at [35, 171] on label "Phonemic Awareness" at bounding box center [209, 164] width 369 height 49
click at [37, 171] on input "Phonemic Awareness" at bounding box center [43, 164] width 12 height 12
checkbox input "true"
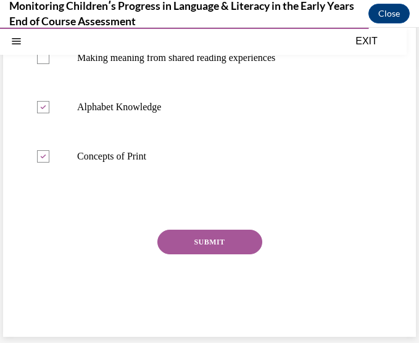
click at [179, 237] on button "SUBMIT" at bounding box center [209, 242] width 105 height 25
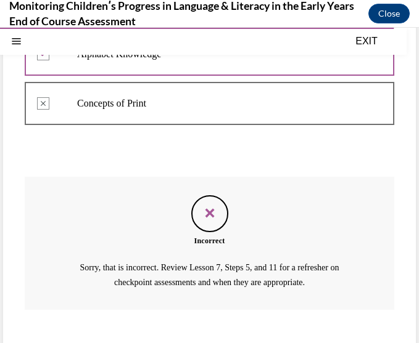
scroll to position [394, 0]
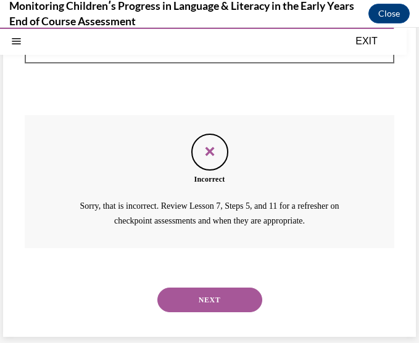
click at [211, 283] on button "NEXT" at bounding box center [209, 300] width 105 height 25
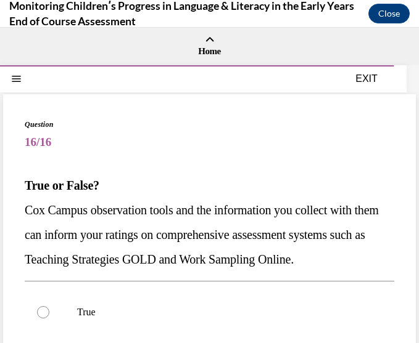
scroll to position [62, 0]
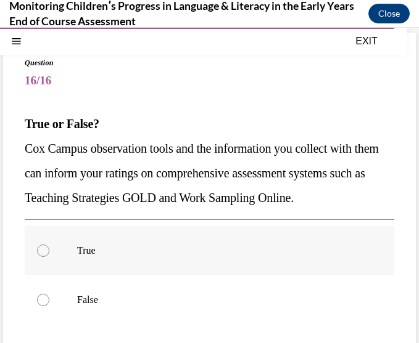
click at [215, 276] on label "True" at bounding box center [209, 250] width 369 height 49
click at [49, 257] on input "True" at bounding box center [43, 251] width 12 height 12
radio input "true"
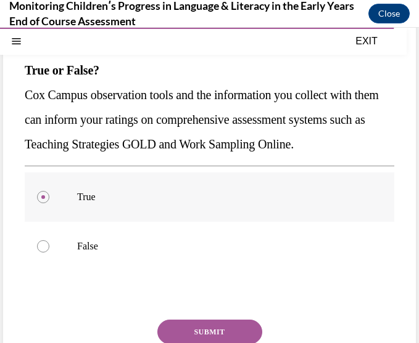
scroll to position [185, 0]
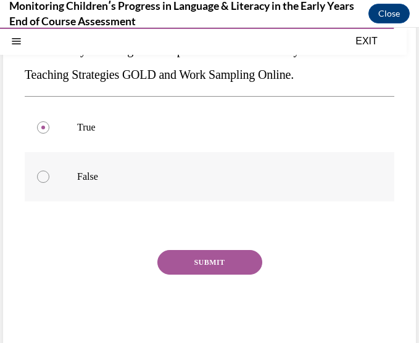
click at [89, 183] on p "False" at bounding box center [220, 177] width 286 height 12
click at [49, 183] on input "False" at bounding box center [43, 177] width 12 height 12
radio input "true"
click at [190, 275] on button "SUBMIT" at bounding box center [209, 262] width 105 height 25
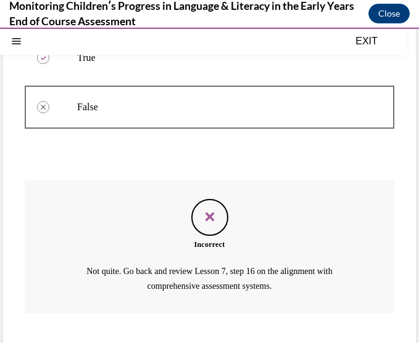
scroll to position [345, 0]
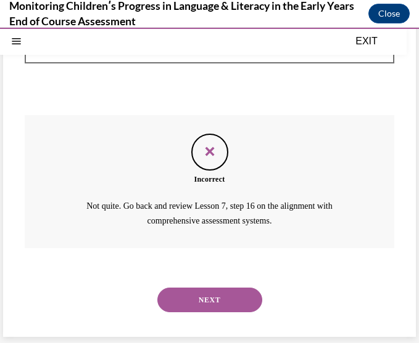
click at [199, 283] on button "NEXT" at bounding box center [209, 300] width 105 height 25
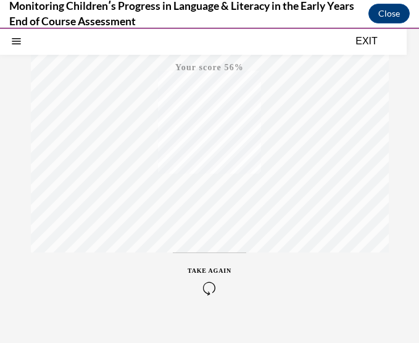
scroll to position [268, 0]
click at [207, 275] on button "TAKE AGAIN" at bounding box center [209, 259] width 73 height 55
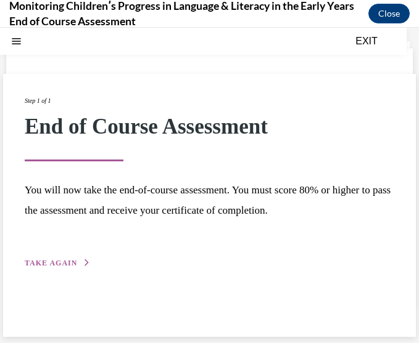
click at [52, 260] on span "TAKE AGAIN" at bounding box center [51, 263] width 52 height 9
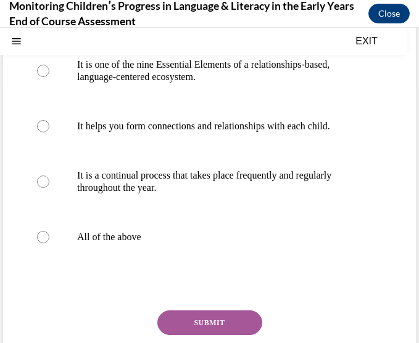
scroll to position [285, 0]
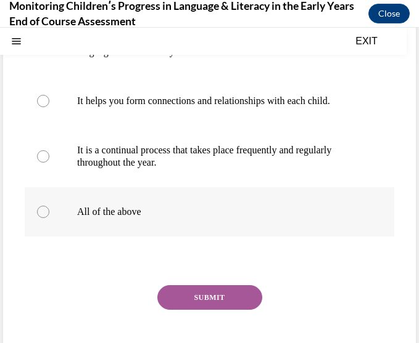
click at [109, 213] on p "All of the above" at bounding box center [220, 212] width 286 height 12
click at [49, 213] on input "All of the above" at bounding box center [43, 212] width 12 height 12
radio input "true"
click at [203, 283] on button "SUBMIT" at bounding box center [209, 297] width 105 height 25
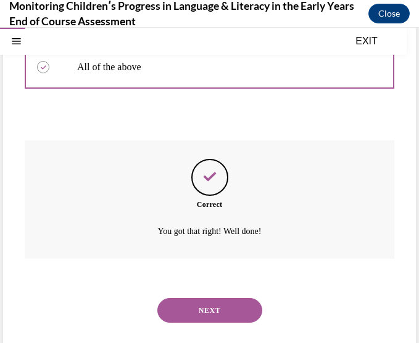
scroll to position [441, 0]
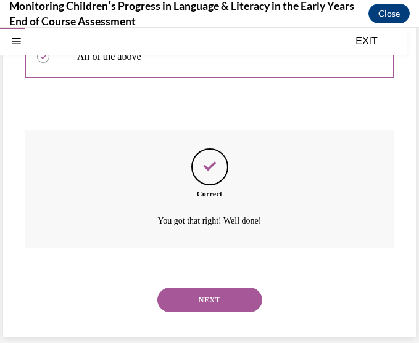
click at [199, 283] on button "NEXT" at bounding box center [209, 300] width 105 height 25
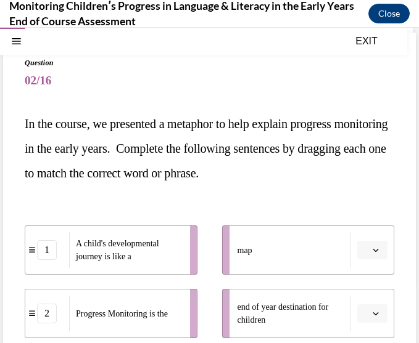
scroll to position [123, 0]
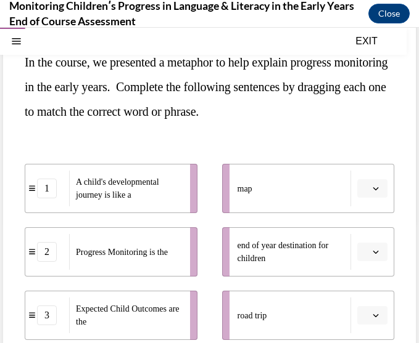
click at [363, 194] on button "button" at bounding box center [372, 188] width 30 height 18
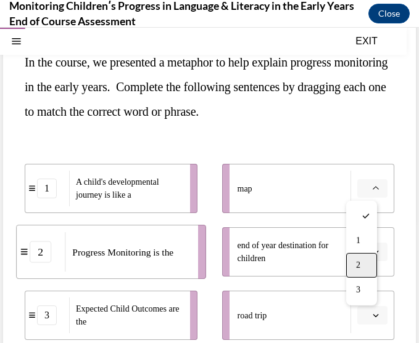
click at [365, 257] on div "2" at bounding box center [361, 265] width 31 height 25
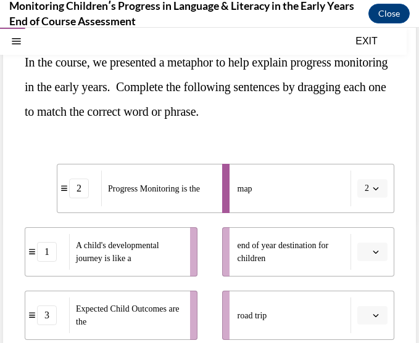
click at [369, 258] on button "button" at bounding box center [372, 252] width 30 height 18
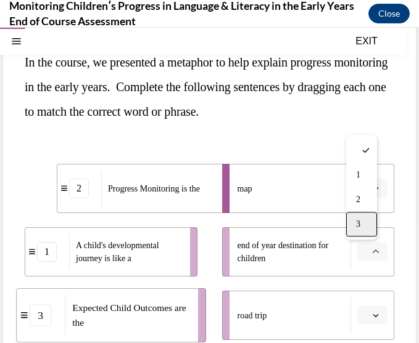
click at [364, 231] on div "3" at bounding box center [361, 224] width 31 height 25
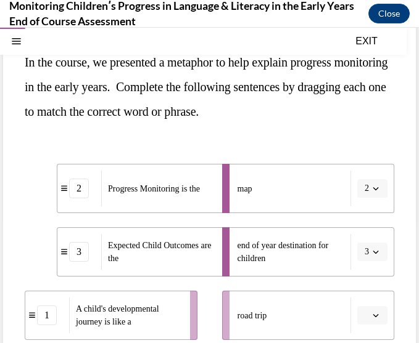
click at [361, 283] on button "button" at bounding box center [372, 315] width 30 height 18
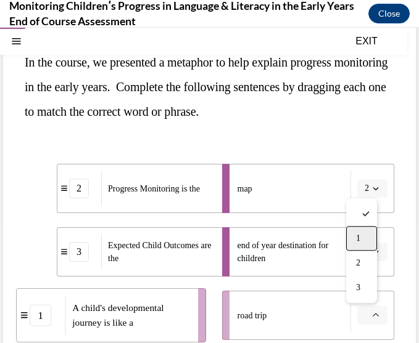
click at [355, 231] on div "1" at bounding box center [361, 238] width 31 height 25
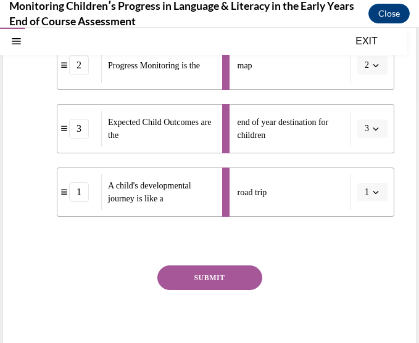
scroll to position [282, 0]
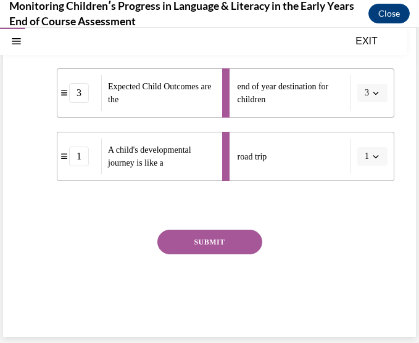
click at [189, 235] on button "SUBMIT" at bounding box center [209, 242] width 105 height 25
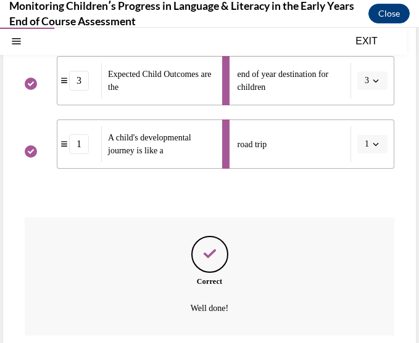
scroll to position [382, 0]
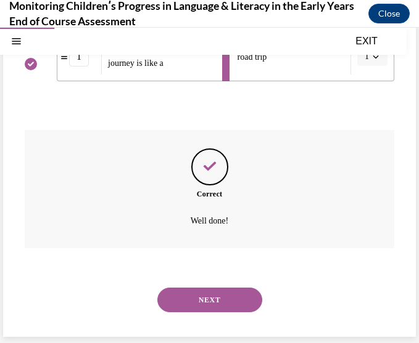
click at [217, 283] on button "NEXT" at bounding box center [209, 300] width 105 height 25
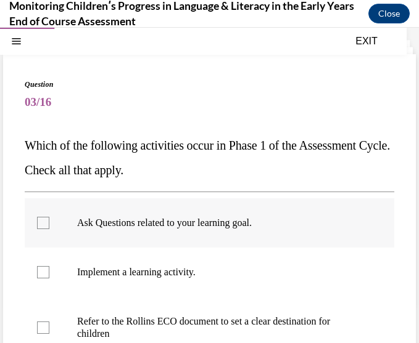
scroll to position [62, 0]
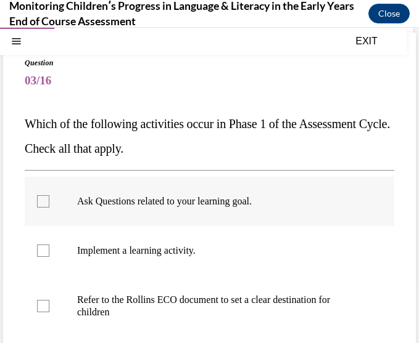
click at [197, 210] on label "Ask Questions related to your learning goal." at bounding box center [209, 201] width 369 height 49
click at [49, 208] on input "Ask Questions related to your learning goal." at bounding box center [43, 201] width 12 height 12
checkbox input "true"
click at [155, 283] on p "Refer to the Rollins ECO document to set a clear destination for children" at bounding box center [220, 306] width 286 height 25
click at [49, 283] on input "Refer to the Rollins ECO document to set a clear destination for children" at bounding box center [43, 306] width 12 height 12
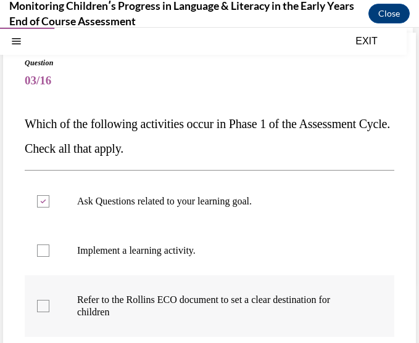
checkbox input "true"
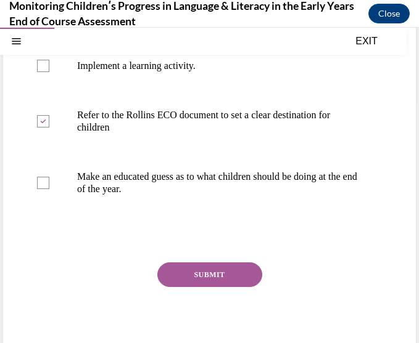
click at [232, 270] on button "SUBMIT" at bounding box center [209, 275] width 105 height 25
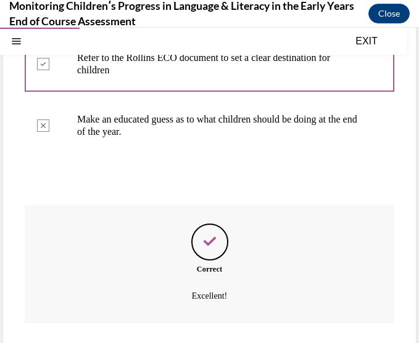
scroll to position [379, 0]
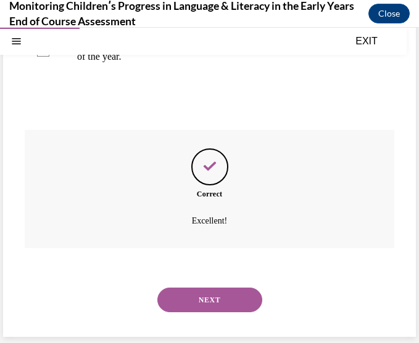
click at [226, 283] on button "NEXT" at bounding box center [209, 300] width 105 height 25
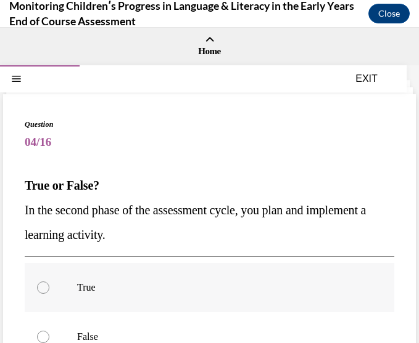
click at [228, 283] on p "True" at bounding box center [220, 288] width 286 height 12
click at [49, 283] on input "True" at bounding box center [43, 288] width 12 height 12
radio input "true"
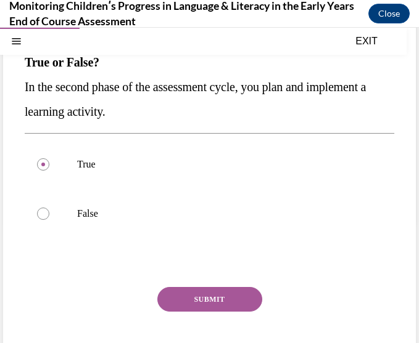
click at [229, 283] on button "SUBMIT" at bounding box center [209, 299] width 105 height 25
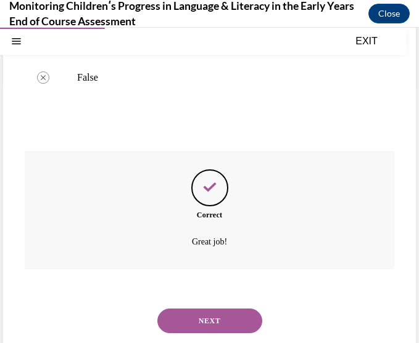
scroll to position [281, 0]
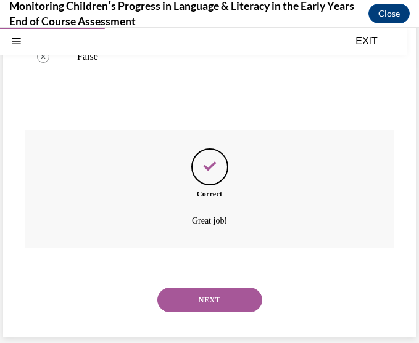
click at [231, 283] on button "NEXT" at bounding box center [209, 300] width 105 height 25
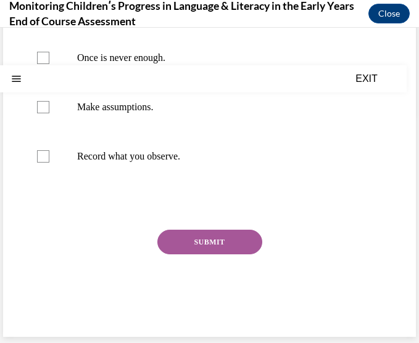
scroll to position [0, 0]
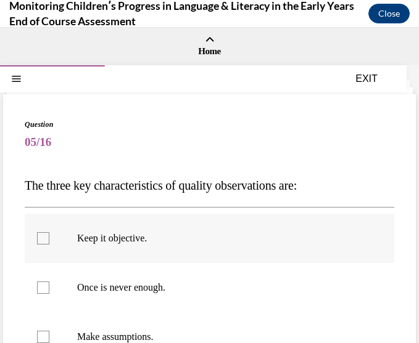
click at [231, 239] on p "Keep it objective." at bounding box center [220, 238] width 286 height 12
click at [49, 239] on input "Keep it objective." at bounding box center [43, 238] width 12 height 12
checkbox input "true"
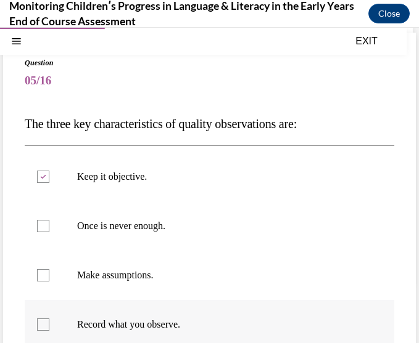
click at [209, 283] on p "Record what you observe." at bounding box center [220, 325] width 286 height 12
click at [49, 283] on input "Record what you observe." at bounding box center [43, 325] width 12 height 12
checkbox input "true"
click at [183, 237] on label "Once is never enough." at bounding box center [209, 226] width 369 height 49
click at [49, 232] on input "Once is never enough." at bounding box center [43, 226] width 12 height 12
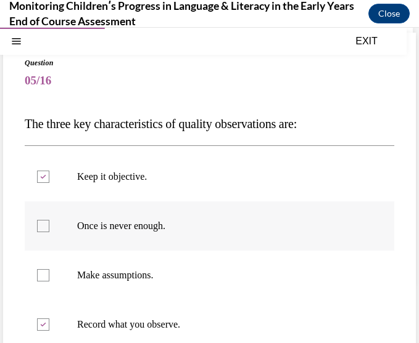
checkbox input "true"
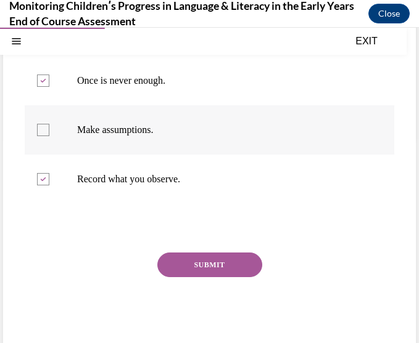
scroll to position [230, 0]
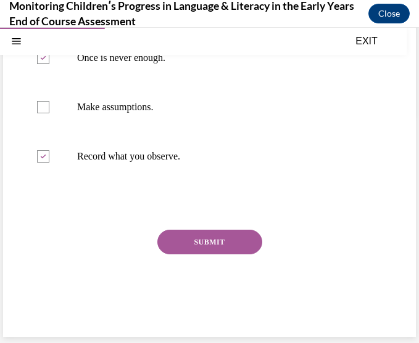
click at [231, 240] on button "SUBMIT" at bounding box center [209, 242] width 105 height 25
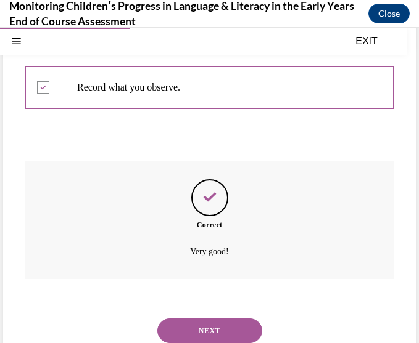
scroll to position [330, 0]
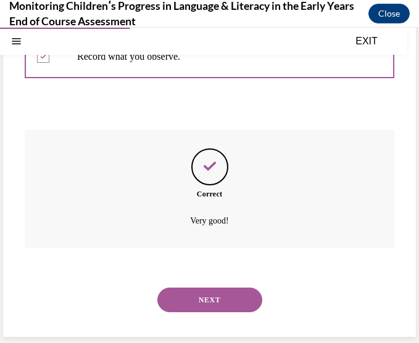
click at [229, 283] on button "NEXT" at bounding box center [209, 300] width 105 height 25
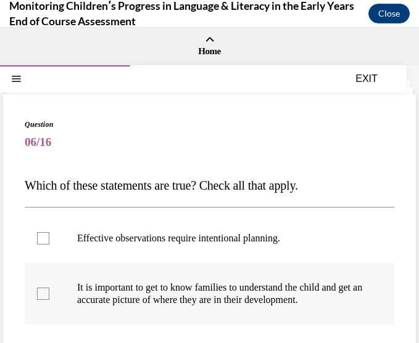
scroll to position [62, 0]
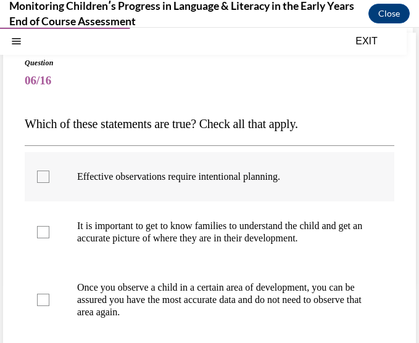
click at [195, 191] on label "Effective observations require intentional planning." at bounding box center [209, 176] width 369 height 49
click at [49, 183] on input "Effective observations require intentional planning." at bounding box center [43, 177] width 12 height 12
checkbox input "true"
click at [181, 242] on p "It is important to get to know families to understand the child and get an accu…" at bounding box center [220, 232] width 286 height 25
click at [49, 239] on input "It is important to get to know families to understand the child and get an accu…" at bounding box center [43, 232] width 12 height 12
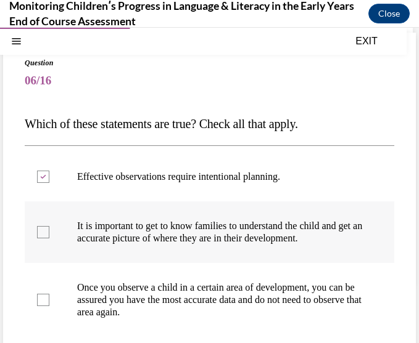
checkbox input "true"
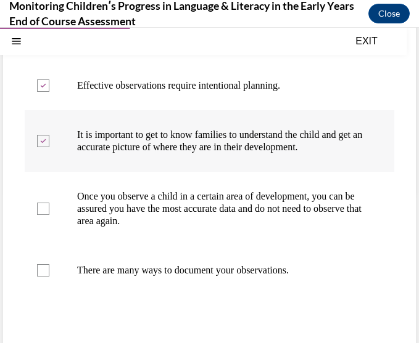
scroll to position [185, 0]
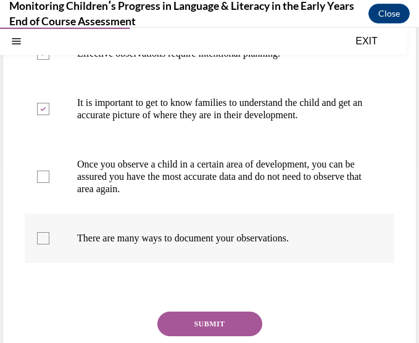
click at [181, 258] on label "There are many ways to document your observations." at bounding box center [209, 238] width 369 height 49
click at [49, 245] on input "There are many ways to document your observations." at bounding box center [43, 238] width 12 height 12
checkbox input "true"
click at [201, 283] on button "SUBMIT" at bounding box center [209, 324] width 105 height 25
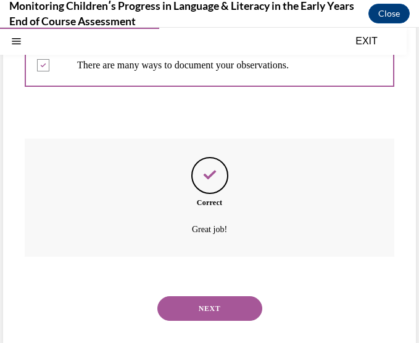
scroll to position [379, 0]
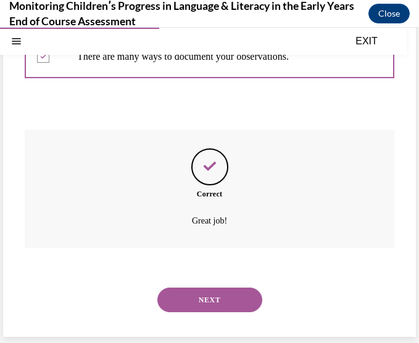
click at [201, 283] on button "NEXT" at bounding box center [209, 300] width 105 height 25
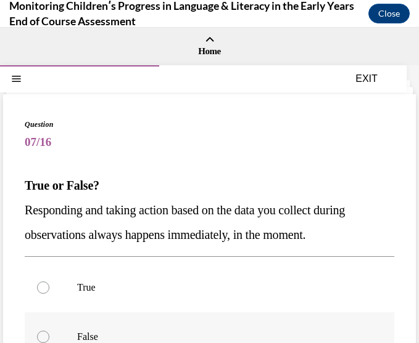
click at [201, 283] on label "False" at bounding box center [209, 337] width 369 height 49
click at [49, 283] on input "False" at bounding box center [43, 337] width 12 height 12
radio input "true"
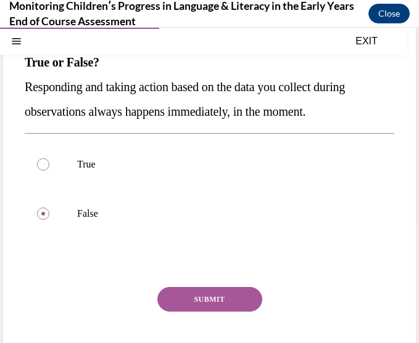
click at [202, 283] on button "SUBMIT" at bounding box center [209, 299] width 105 height 25
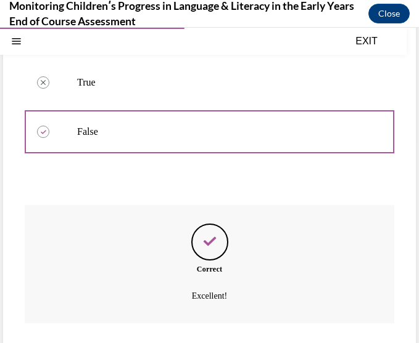
scroll to position [281, 0]
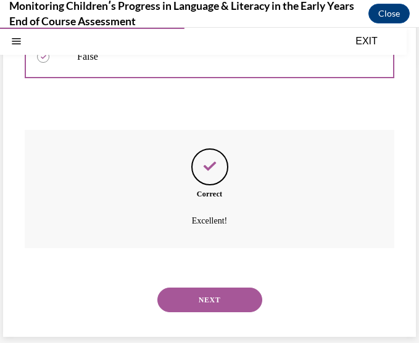
click at [202, 283] on button "NEXT" at bounding box center [209, 300] width 105 height 25
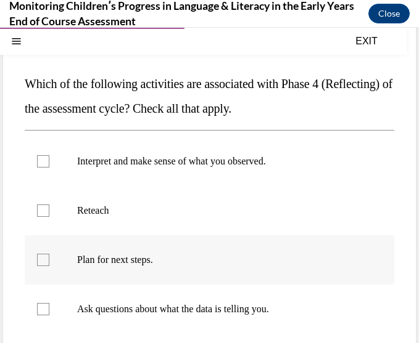
scroll to position [123, 0]
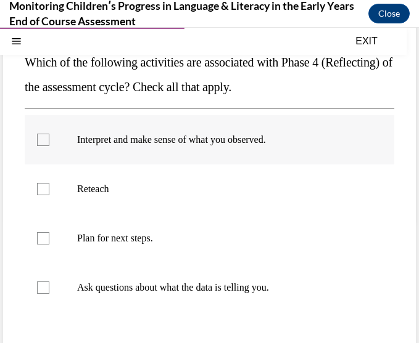
click at [129, 146] on label "Interpret and make sense of what you observed." at bounding box center [209, 139] width 369 height 49
click at [49, 146] on input "Interpret and make sense of what you observed." at bounding box center [43, 140] width 12 height 12
checkbox input "true"
click at [141, 283] on p "Ask questions about what the data is telling you." at bounding box center [220, 288] width 286 height 12
click at [49, 283] on input "Ask questions about what the data is telling you." at bounding box center [43, 288] width 12 height 12
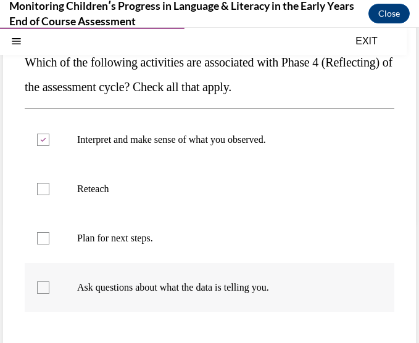
checkbox input "true"
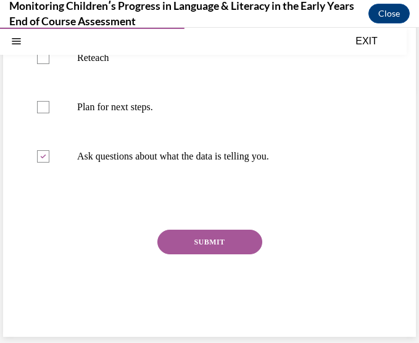
click at [218, 251] on button "SUBMIT" at bounding box center [209, 242] width 105 height 25
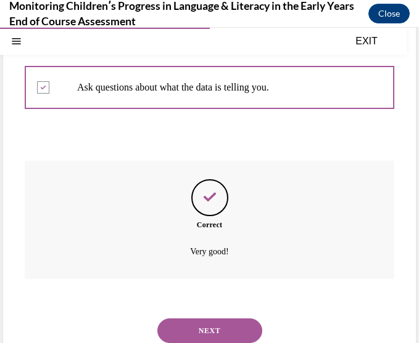
scroll to position [355, 0]
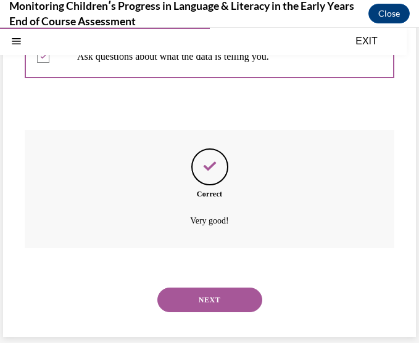
click at [204, 283] on button "NEXT" at bounding box center [209, 300] width 105 height 25
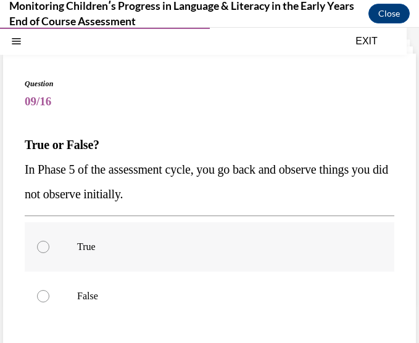
scroll to position [62, 0]
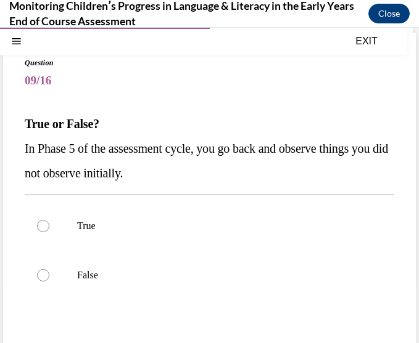
click at [208, 283] on div "True False" at bounding box center [209, 251] width 369 height 112
click at [119, 272] on p "False" at bounding box center [220, 275] width 286 height 12
click at [49, 272] on input "False" at bounding box center [43, 275] width 12 height 12
radio input "true"
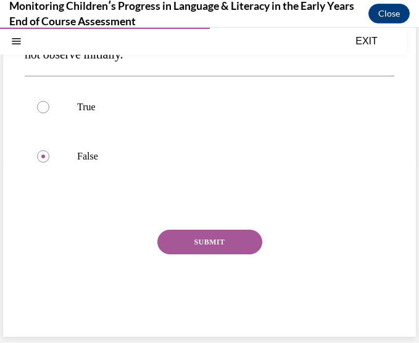
click at [203, 253] on button "SUBMIT" at bounding box center [209, 242] width 105 height 25
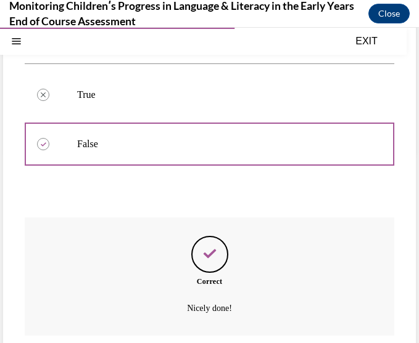
scroll to position [281, 0]
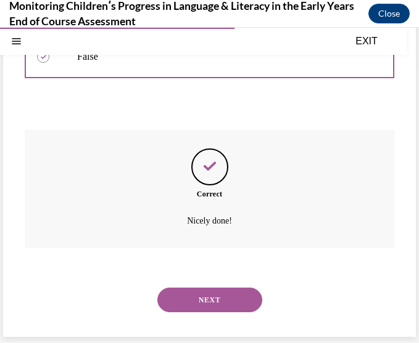
click at [226, 283] on button "NEXT" at bounding box center [209, 300] width 105 height 25
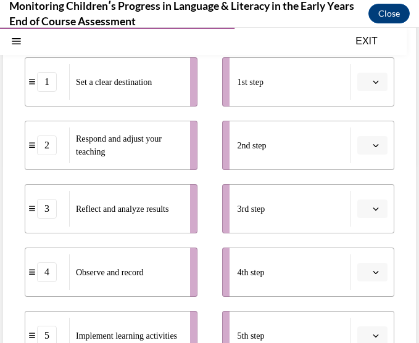
scroll to position [185, 0]
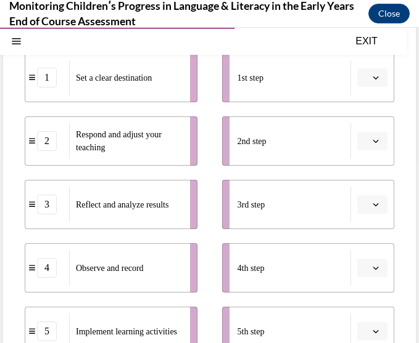
click at [364, 83] on button "button" at bounding box center [372, 77] width 30 height 18
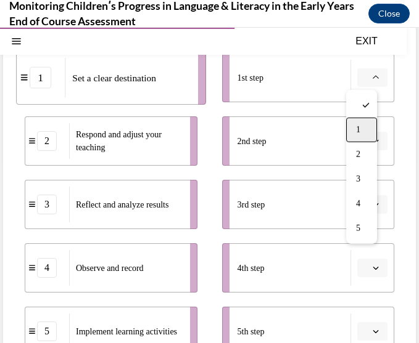
click at [355, 131] on div "1" at bounding box center [361, 130] width 31 height 25
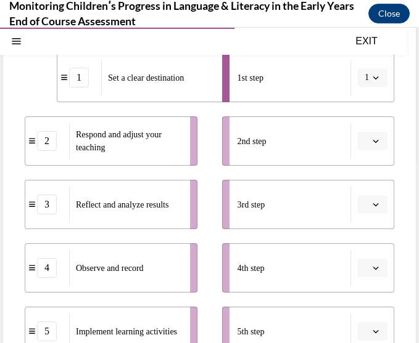
click at [371, 146] on button "button" at bounding box center [372, 141] width 30 height 18
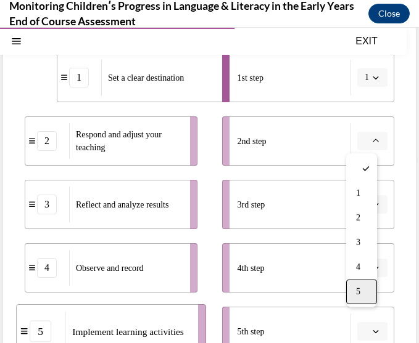
click at [364, 283] on div "5" at bounding box center [361, 292] width 31 height 25
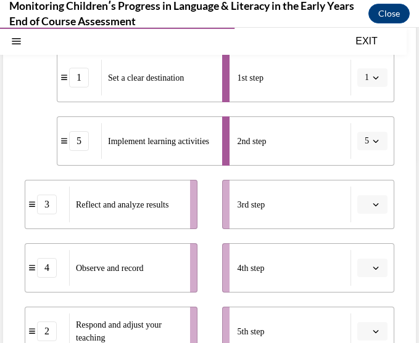
click at [371, 207] on span "button" at bounding box center [375, 204] width 9 height 9
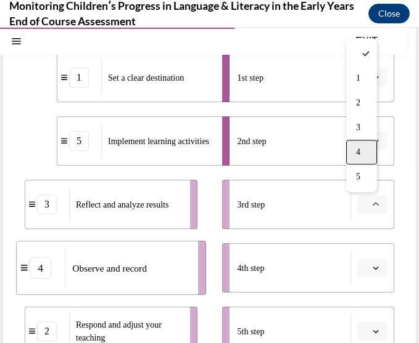
click at [363, 150] on div "4" at bounding box center [361, 152] width 31 height 25
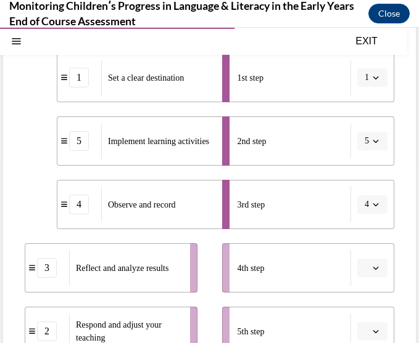
click at [372, 266] on icon "button" at bounding box center [375, 268] width 6 height 6
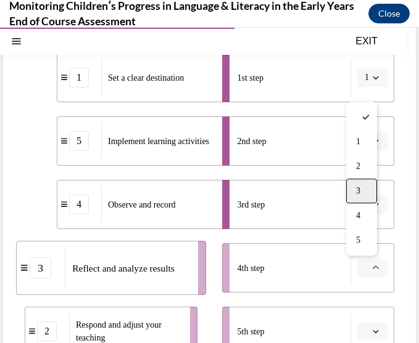
click at [363, 195] on div "3" at bounding box center [361, 191] width 31 height 25
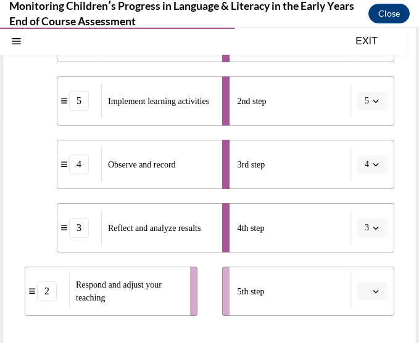
scroll to position [247, 0]
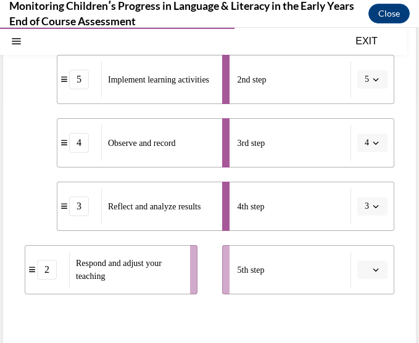
click at [364, 270] on span "Please select an option" at bounding box center [366, 270] width 4 height 12
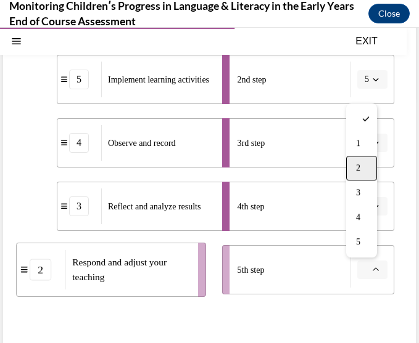
click at [356, 166] on span "2" at bounding box center [358, 168] width 4 height 10
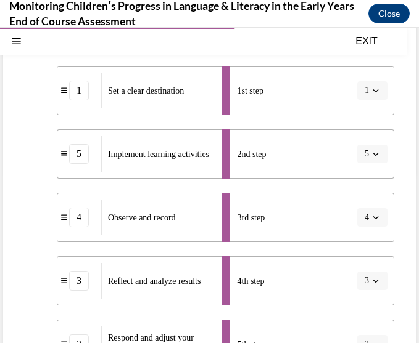
scroll to position [298, 0]
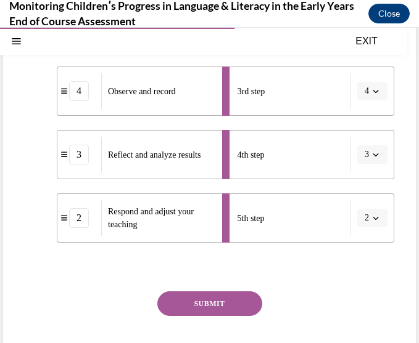
click at [223, 283] on button "SUBMIT" at bounding box center [209, 304] width 105 height 25
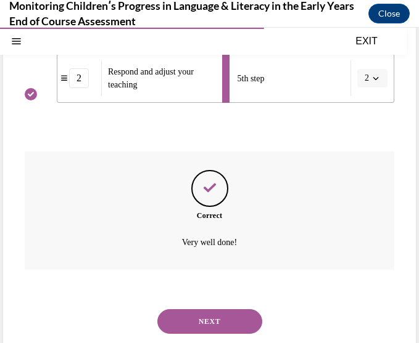
scroll to position [460, 0]
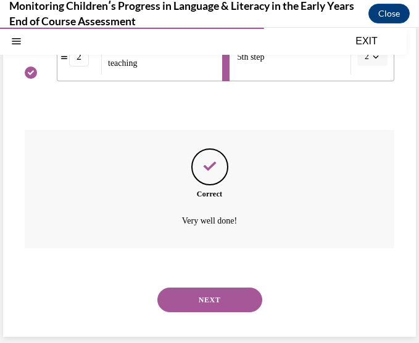
click at [210, 283] on button "NEXT" at bounding box center [209, 300] width 105 height 25
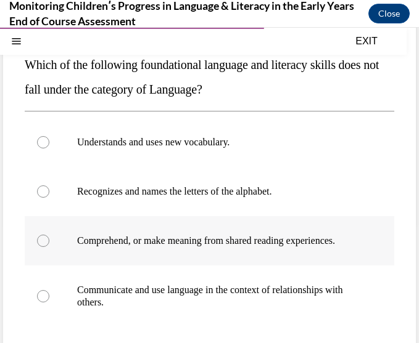
scroll to position [123, 0]
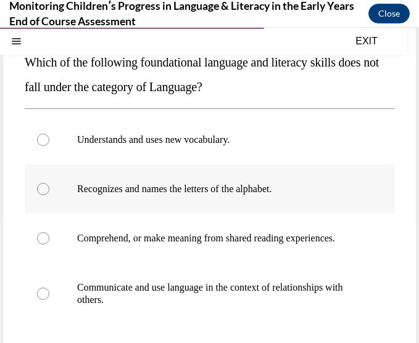
click at [214, 196] on label "Recognizes and names the letters of the alphabet." at bounding box center [209, 189] width 369 height 49
click at [49, 195] on input "Recognizes and names the letters of the alphabet." at bounding box center [43, 189] width 12 height 12
radio input "true"
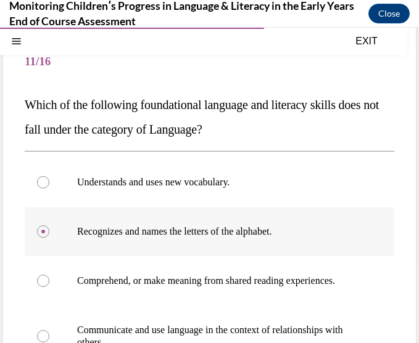
scroll to position [62, 0]
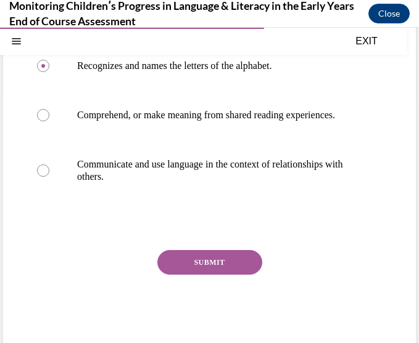
click at [220, 271] on button "SUBMIT" at bounding box center [209, 262] width 105 height 25
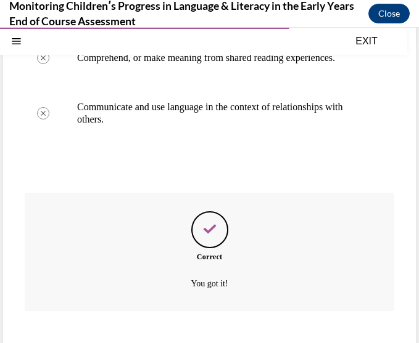
scroll to position [379, 0]
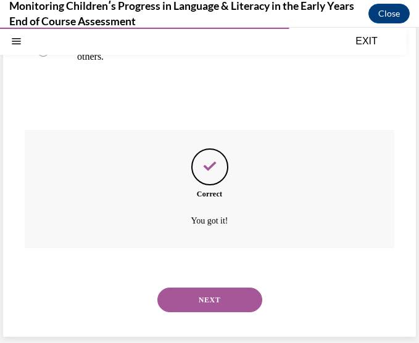
click at [216, 283] on button "NEXT" at bounding box center [209, 300] width 105 height 25
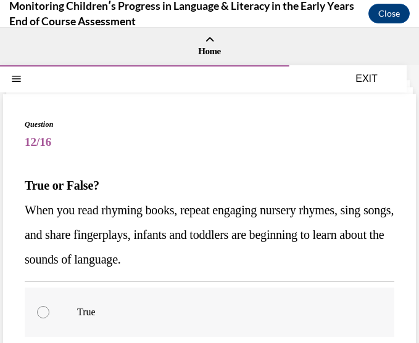
click at [176, 283] on label "True" at bounding box center [209, 312] width 369 height 49
click at [49, 283] on input "True" at bounding box center [43, 312] width 12 height 12
radio input "true"
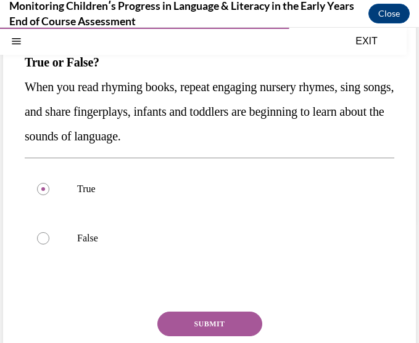
click at [205, 283] on button "SUBMIT" at bounding box center [209, 324] width 105 height 25
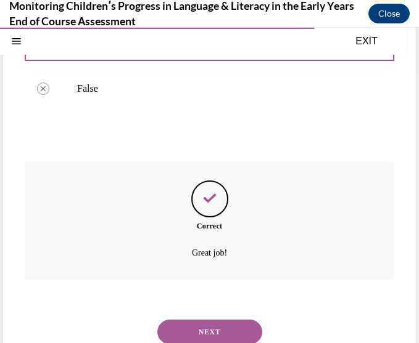
scroll to position [305, 0]
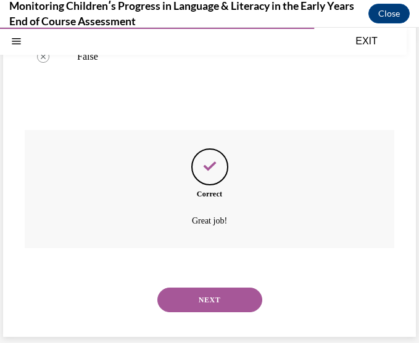
click at [211, 283] on button "NEXT" at bounding box center [209, 300] width 105 height 25
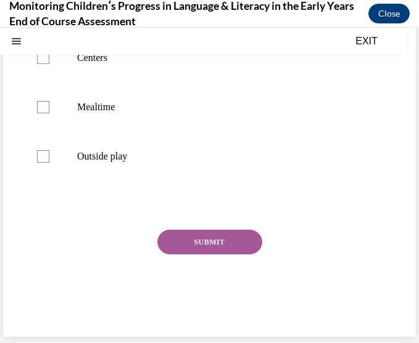
scroll to position [0, 0]
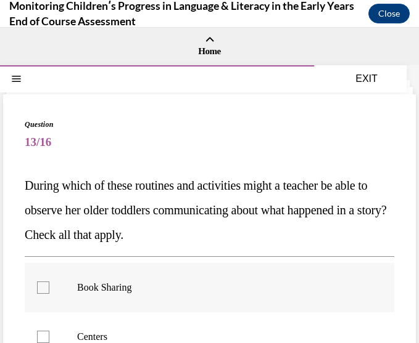
click at [214, 283] on label "Book Sharing" at bounding box center [209, 287] width 369 height 49
click at [49, 283] on input "Book Sharing" at bounding box center [43, 288] width 12 height 12
checkbox input "true"
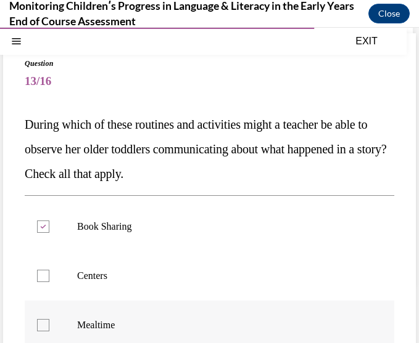
scroll to position [62, 0]
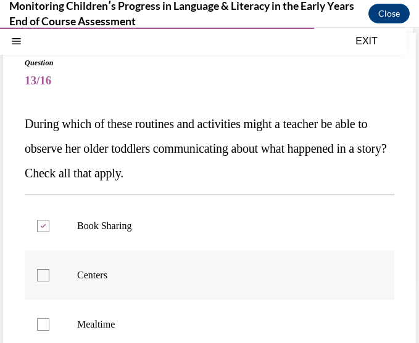
click at [181, 271] on p "Centers" at bounding box center [220, 275] width 286 height 12
click at [49, 271] on input "Centers" at bounding box center [43, 275] width 12 height 12
checkbox input "true"
click at [181, 283] on label "Mealtime" at bounding box center [209, 324] width 369 height 49
click at [49, 283] on input "Mealtime" at bounding box center [43, 325] width 12 height 12
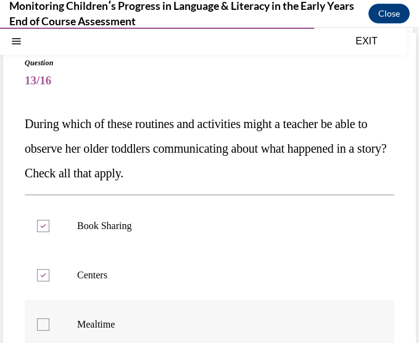
checkbox input "true"
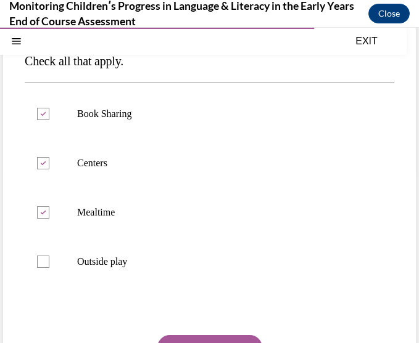
scroll to position [185, 0]
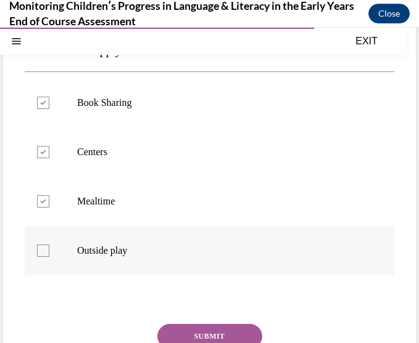
click at [159, 237] on label "Outside play" at bounding box center [209, 250] width 369 height 49
click at [49, 245] on input "Outside play" at bounding box center [43, 251] width 12 height 12
checkbox input "true"
click at [215, 283] on button "SUBMIT" at bounding box center [209, 336] width 105 height 25
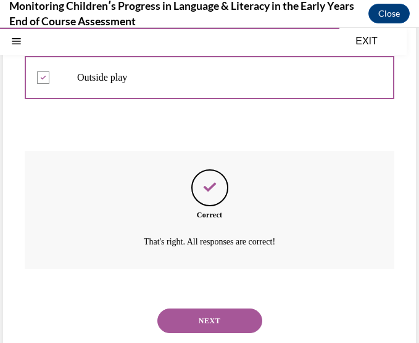
scroll to position [379, 0]
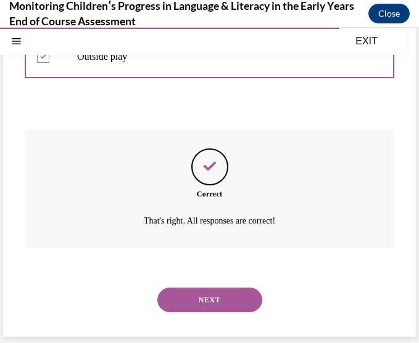
click at [199, 283] on button "NEXT" at bounding box center [209, 300] width 105 height 25
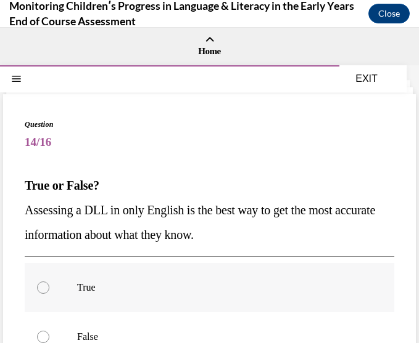
click at [162, 283] on label "True" at bounding box center [209, 287] width 369 height 49
click at [49, 283] on input "True" at bounding box center [43, 288] width 12 height 12
radio input "true"
click at [160, 283] on p "False" at bounding box center [220, 337] width 286 height 12
click at [49, 283] on input "False" at bounding box center [43, 337] width 12 height 12
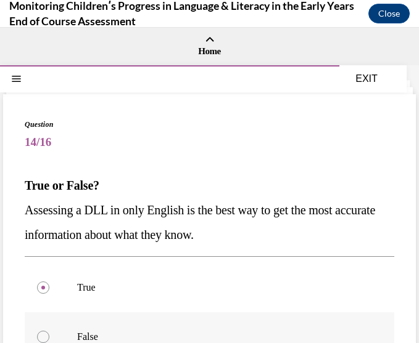
radio input "true"
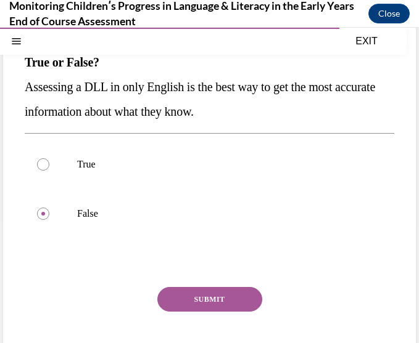
click at [197, 283] on button "SUBMIT" at bounding box center [209, 299] width 105 height 25
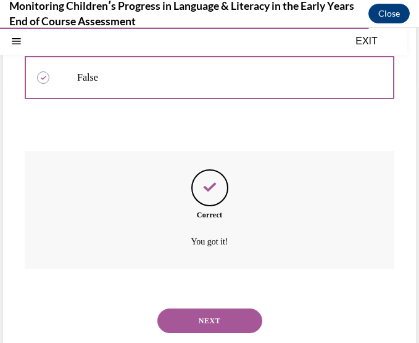
scroll to position [281, 0]
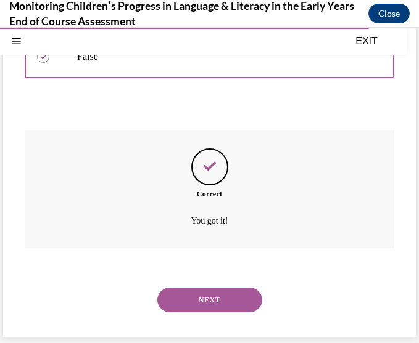
click at [223, 283] on button "NEXT" at bounding box center [209, 300] width 105 height 25
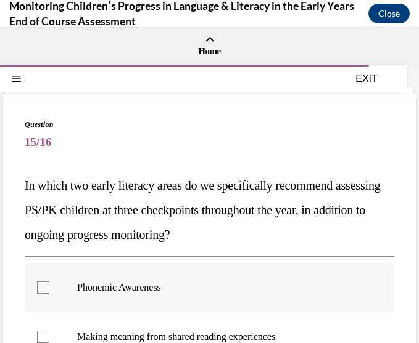
click at [208, 276] on label "Phonemic Awareness" at bounding box center [209, 287] width 369 height 49
click at [49, 282] on input "Phonemic Awareness" at bounding box center [43, 288] width 12 height 12
checkbox input "true"
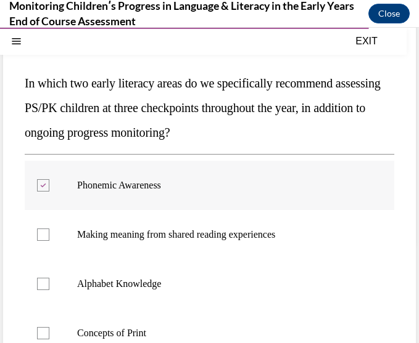
scroll to position [123, 0]
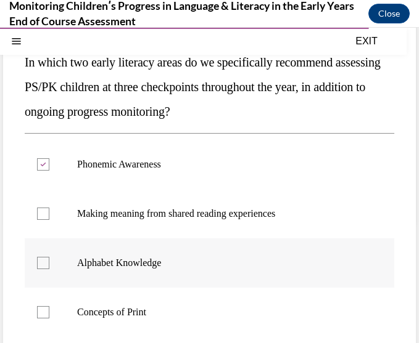
click at [164, 268] on p "Alphabet Knowledge" at bounding box center [220, 263] width 286 height 12
click at [49, 268] on input "Alphabet Knowledge" at bounding box center [43, 263] width 12 height 12
checkbox input "true"
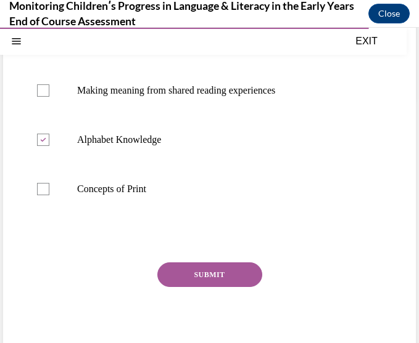
click at [191, 275] on button "SUBMIT" at bounding box center [209, 275] width 105 height 25
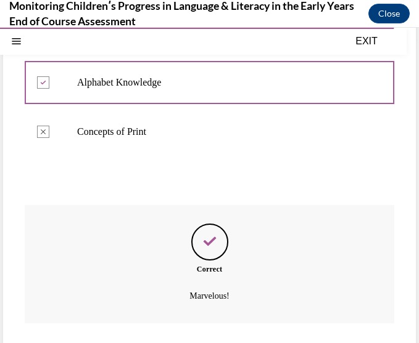
scroll to position [379, 0]
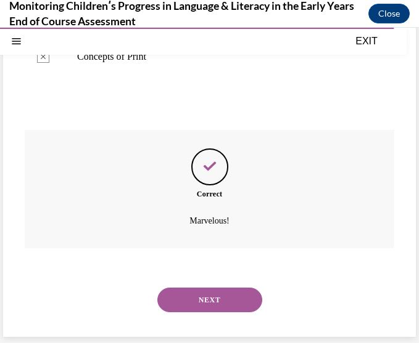
click at [214, 283] on button "NEXT" at bounding box center [209, 300] width 105 height 25
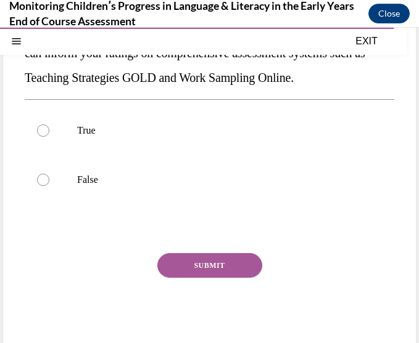
scroll to position [107, 0]
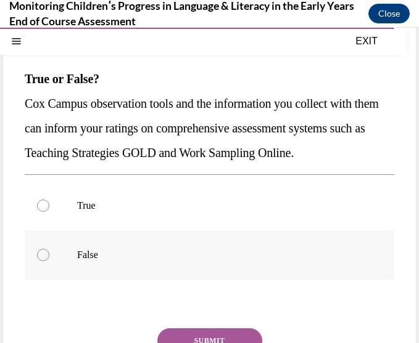
click at [271, 265] on label "False" at bounding box center [209, 255] width 369 height 49
click at [49, 261] on input "False" at bounding box center [43, 255] width 12 height 12
radio input "true"
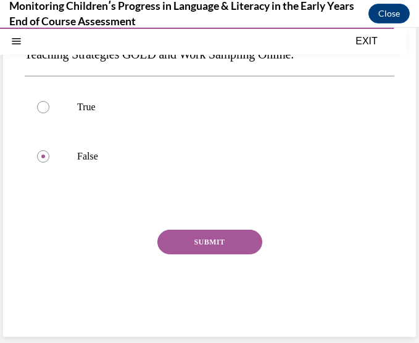
click at [218, 252] on button "SUBMIT" at bounding box center [209, 242] width 105 height 25
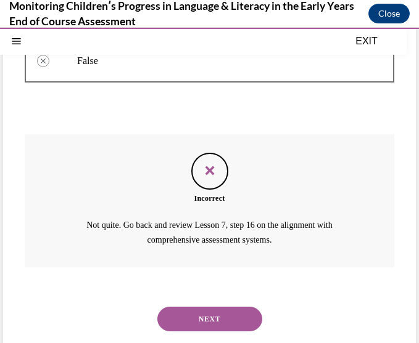
scroll to position [345, 0]
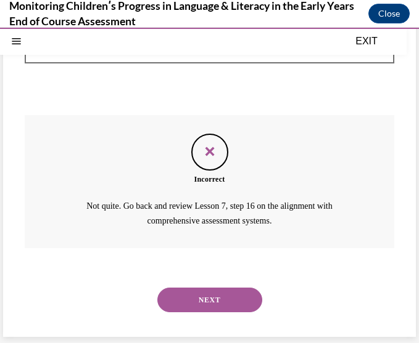
click at [224, 283] on button "NEXT" at bounding box center [209, 300] width 105 height 25
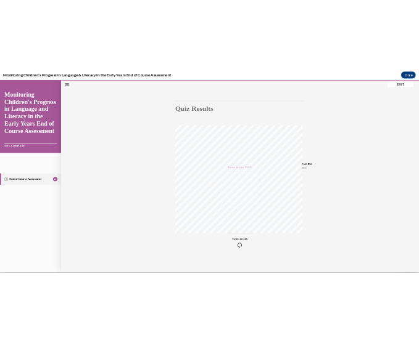
scroll to position [90, 0]
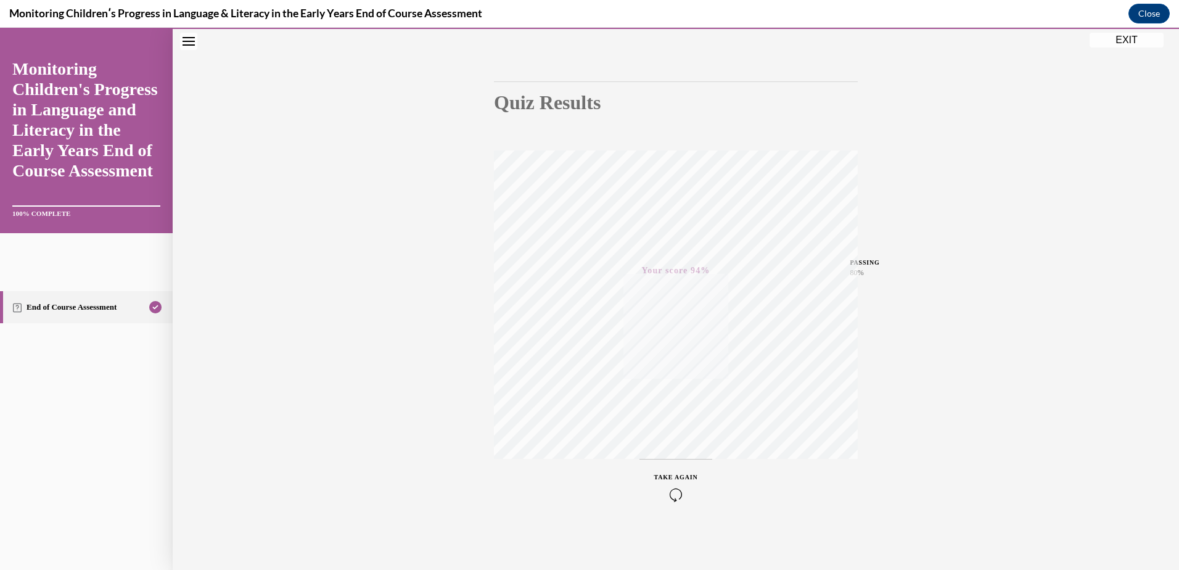
click at [409, 46] on button "EXIT" at bounding box center [1127, 40] width 74 height 15
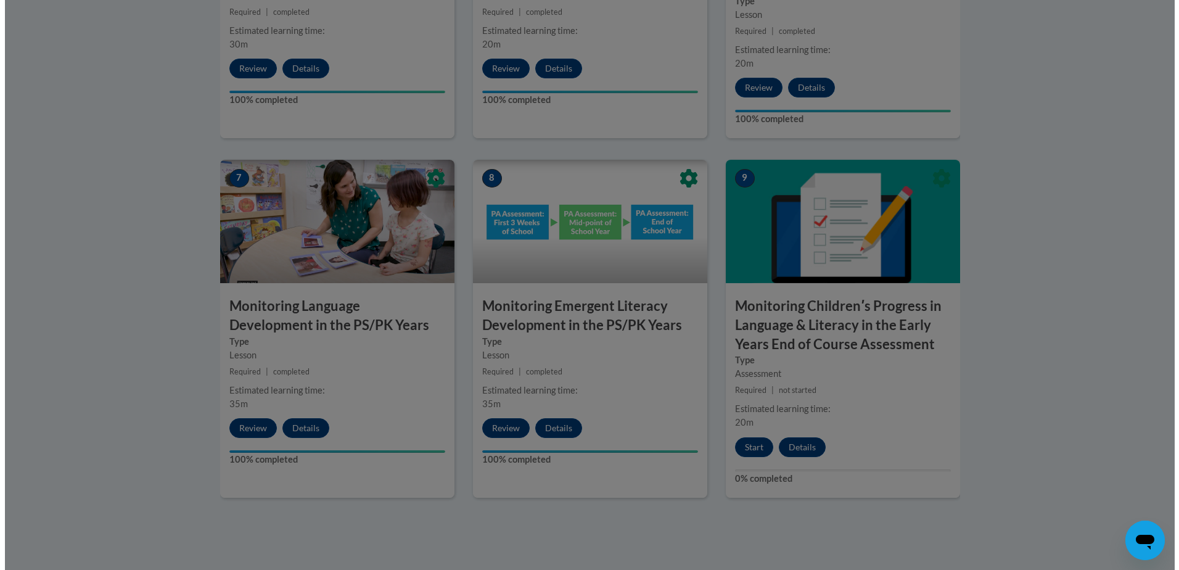
scroll to position [979, 0]
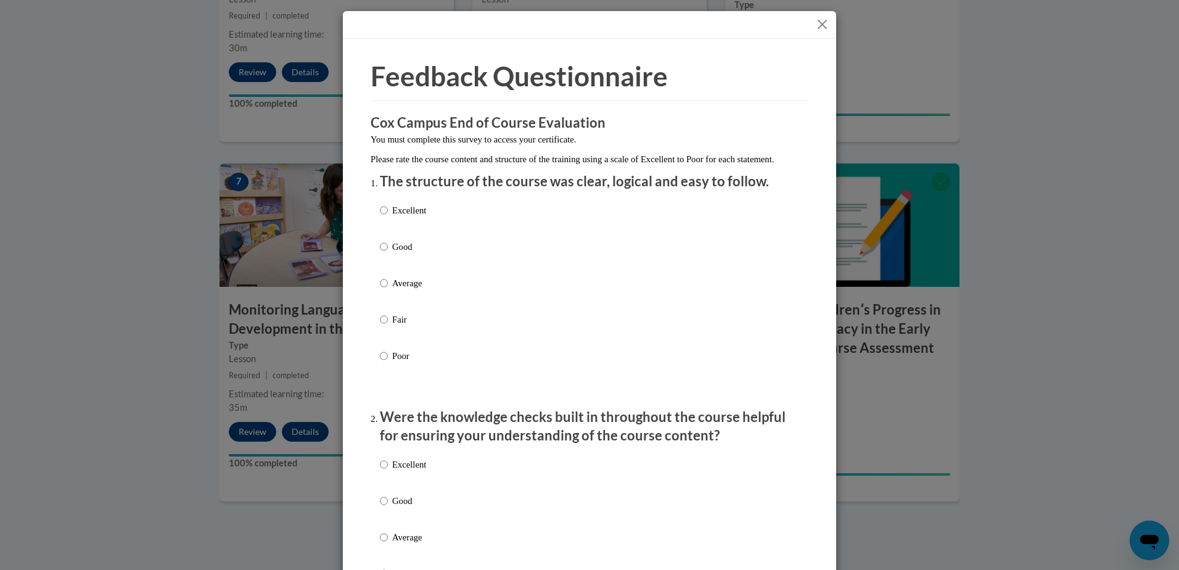
click at [392, 217] on p "Excellent" at bounding box center [409, 210] width 34 height 14
click at [388, 217] on input "Excellent" at bounding box center [384, 210] width 8 height 14
radio input "true"
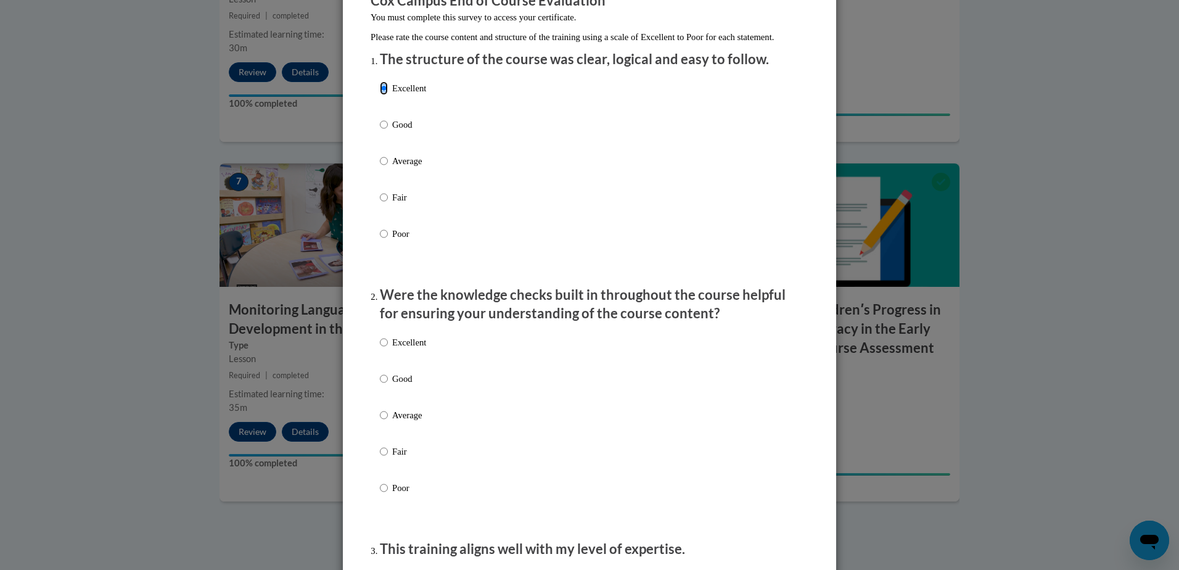
scroll to position [123, 0]
click at [409, 283] on p "Good" at bounding box center [409, 378] width 34 height 14
click at [388, 283] on input "Good" at bounding box center [384, 378] width 8 height 14
radio input "true"
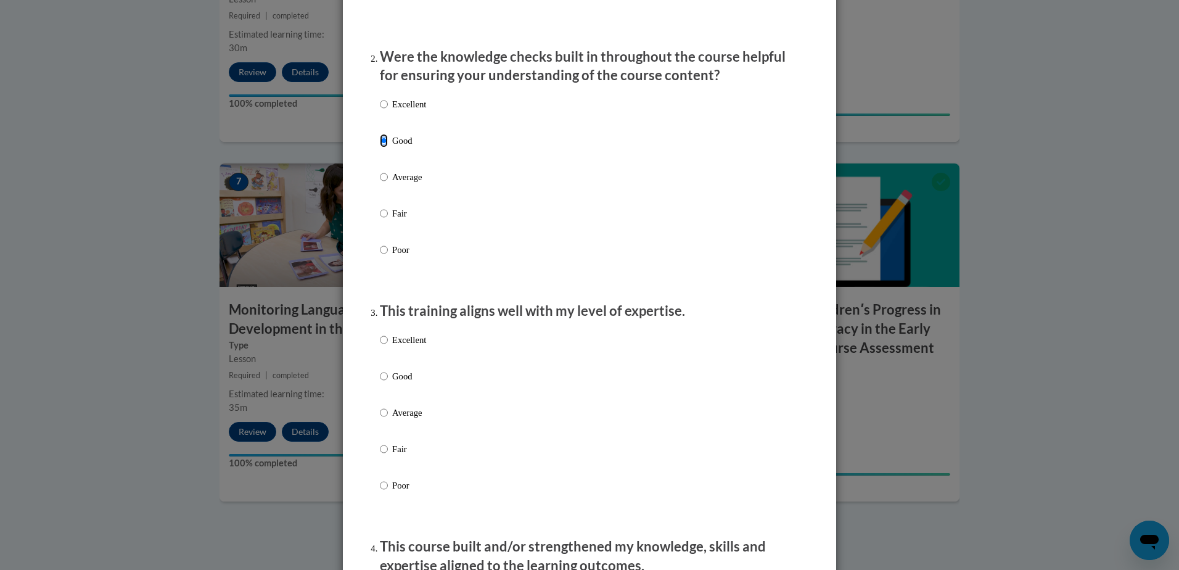
scroll to position [370, 0]
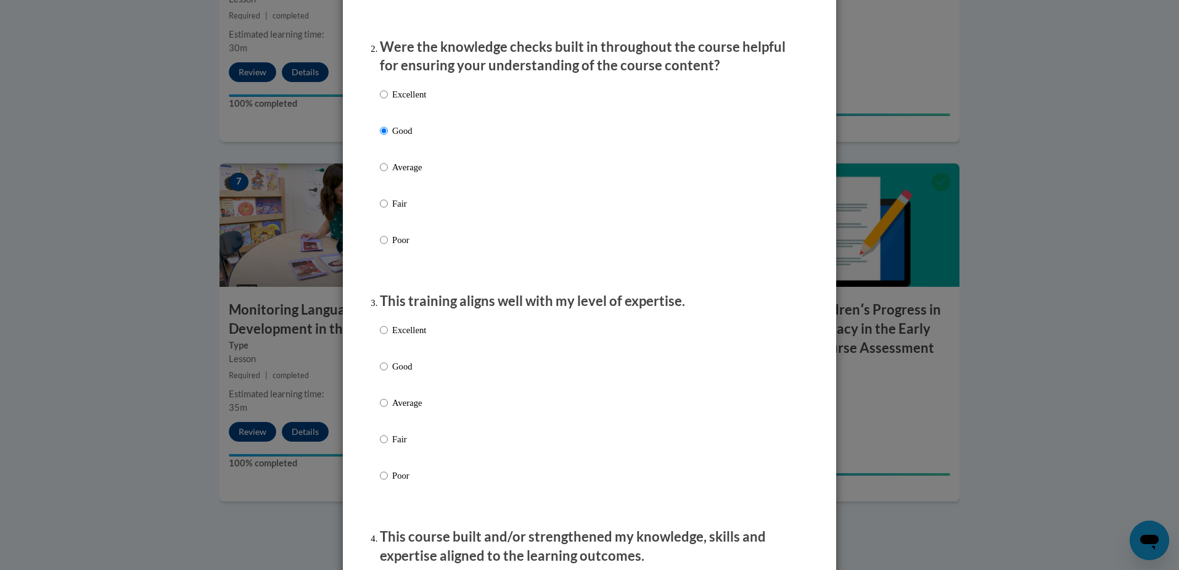
click at [384, 283] on label "Good" at bounding box center [403, 375] width 46 height 33
click at [384, 283] on input "Good" at bounding box center [384, 366] width 8 height 14
radio input "true"
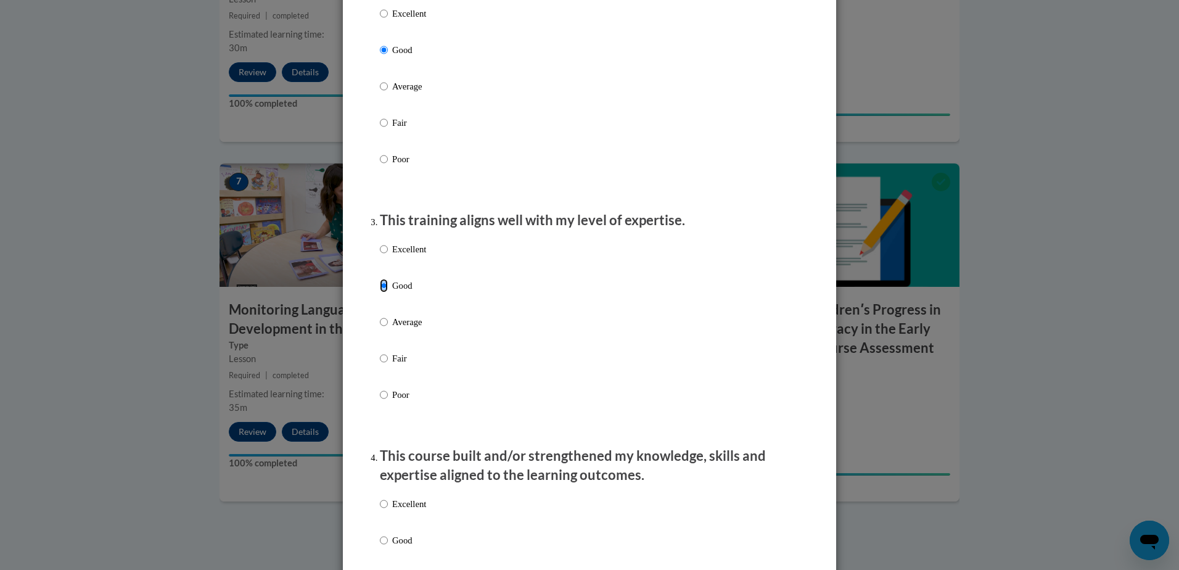
scroll to position [555, 0]
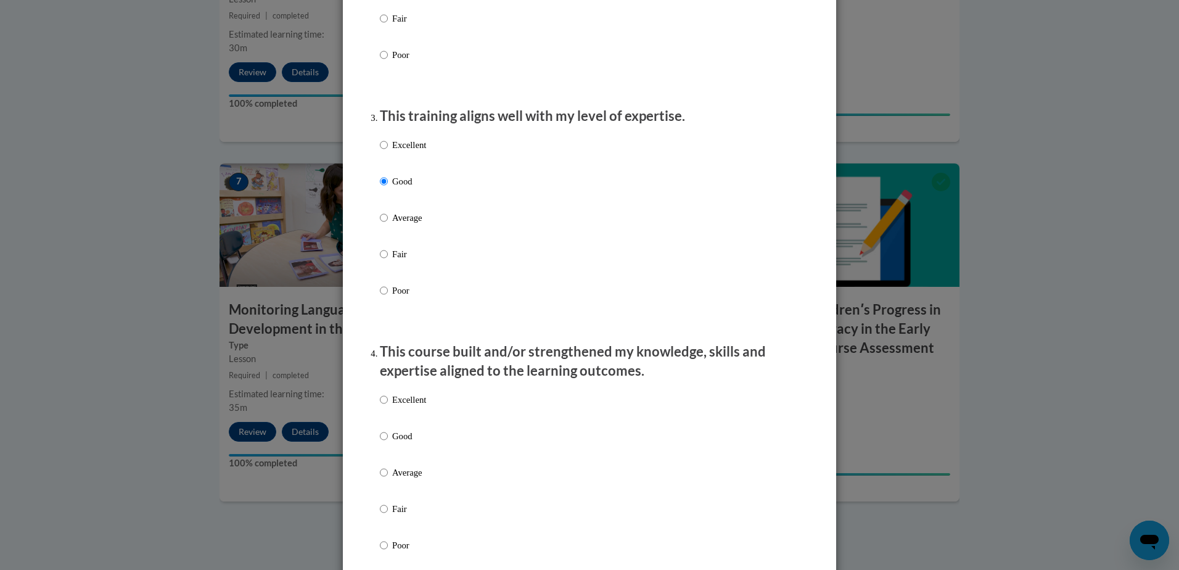
click at [387, 283] on label "Excellent" at bounding box center [403, 409] width 46 height 33
click at [387, 283] on input "Excellent" at bounding box center [384, 400] width 8 height 14
radio input "true"
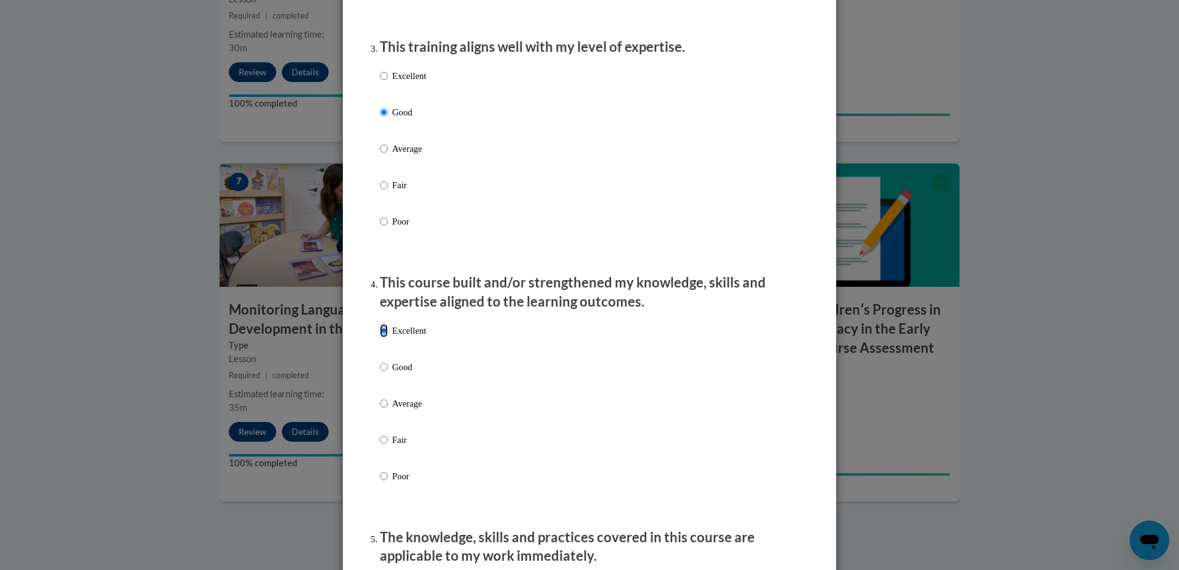
scroll to position [740, 0]
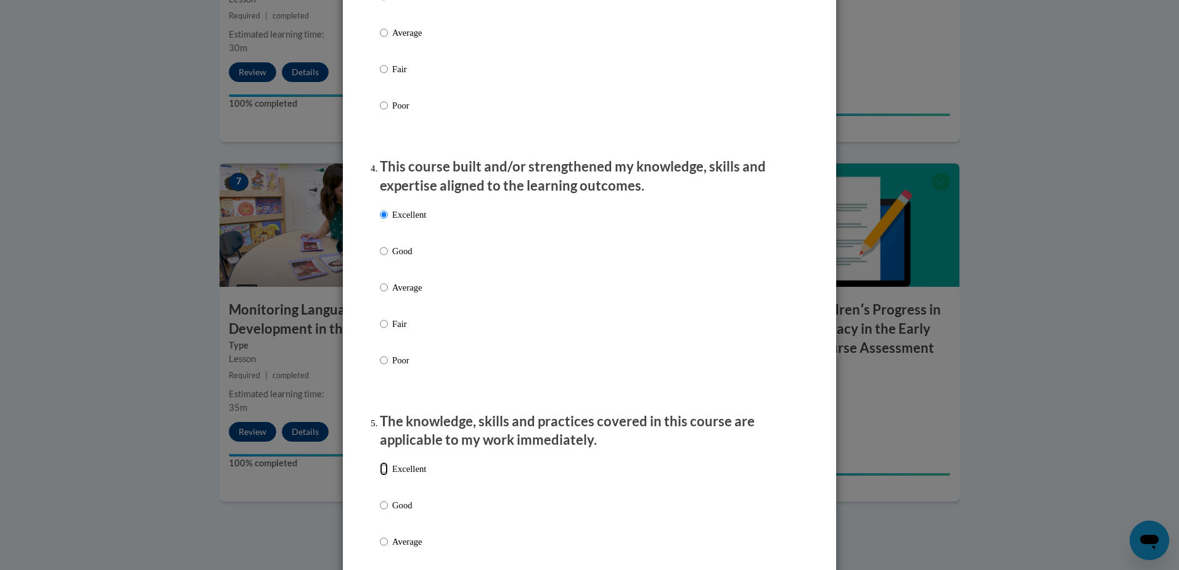
click at [380, 283] on input "Excellent" at bounding box center [384, 469] width 8 height 14
radio input "true"
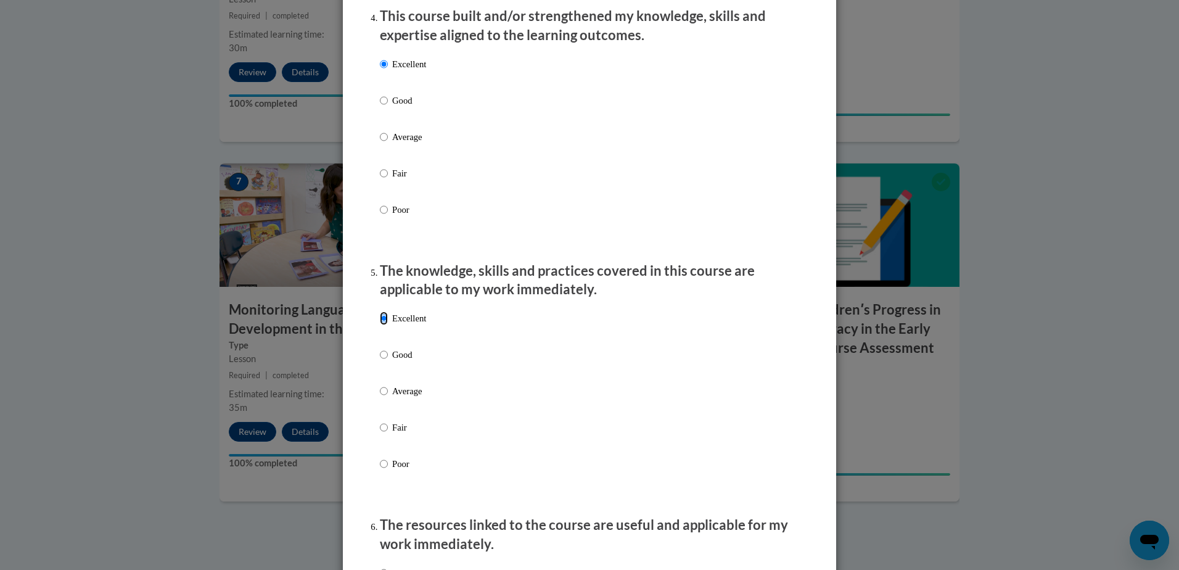
scroll to position [1048, 0]
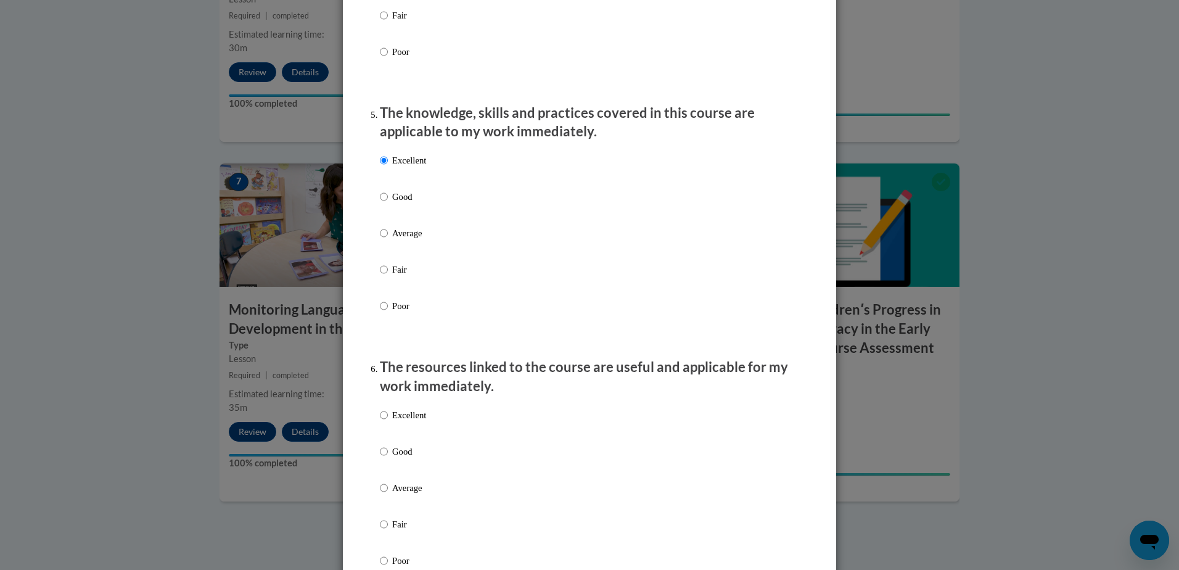
click at [395, 283] on p "Excellent" at bounding box center [409, 415] width 34 height 14
click at [388, 283] on input "Excellent" at bounding box center [384, 415] width 8 height 14
radio input "true"
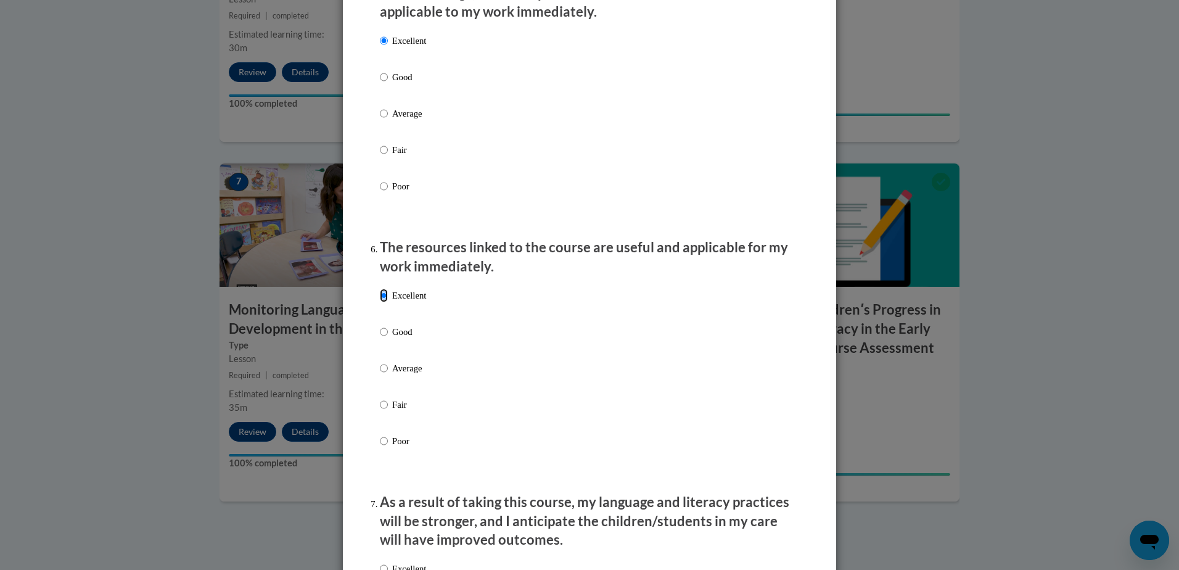
scroll to position [1357, 0]
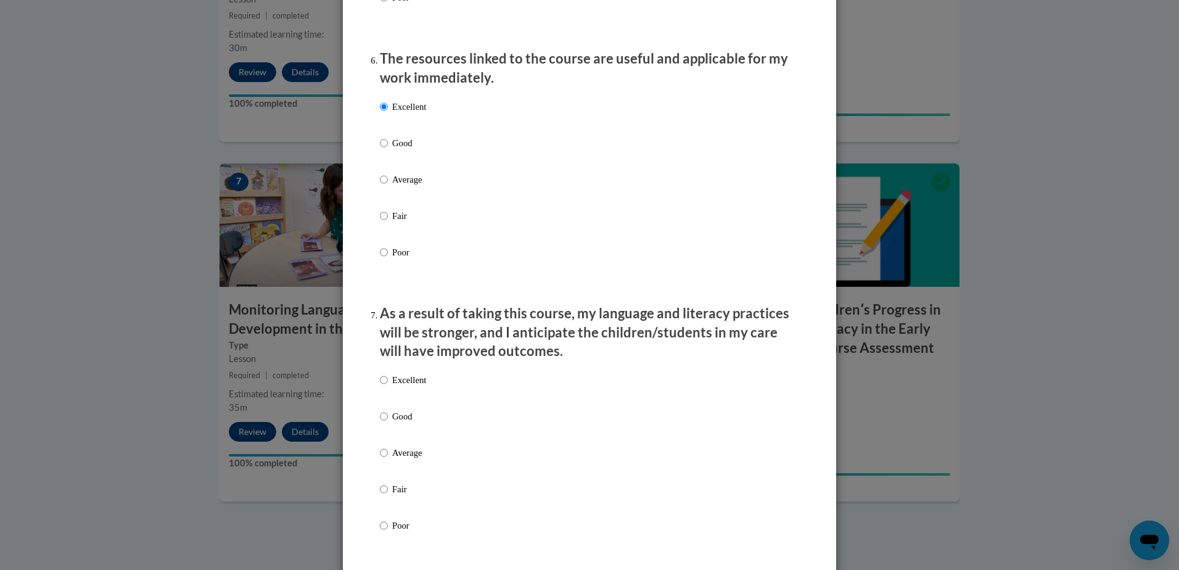
click at [390, 283] on label "Excellent" at bounding box center [403, 389] width 46 height 33
click at [388, 283] on input "Excellent" at bounding box center [384, 380] width 8 height 14
radio input "true"
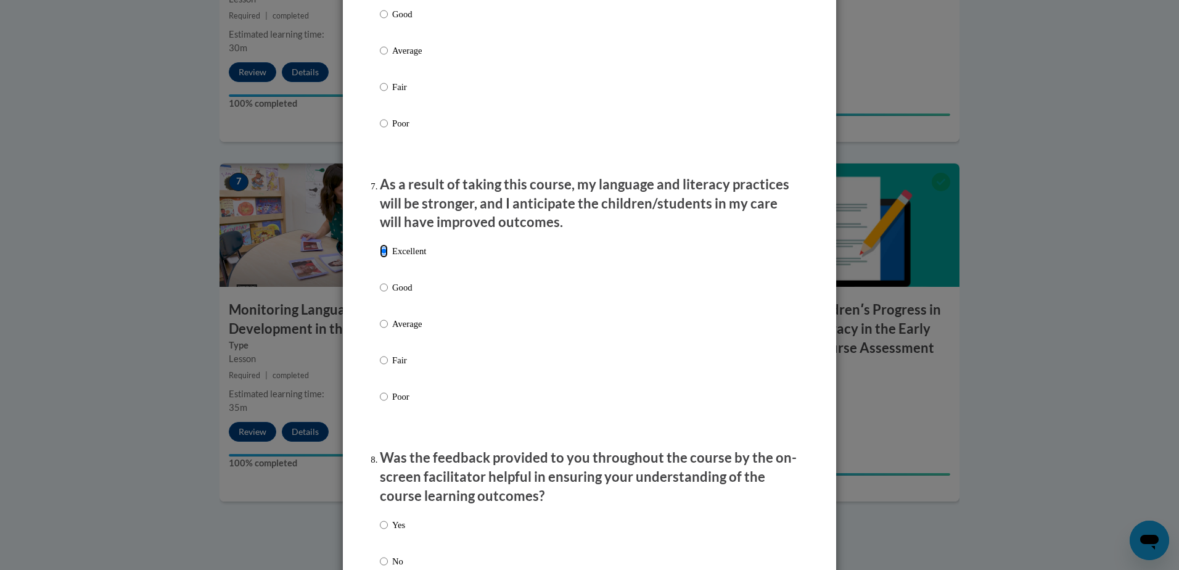
scroll to position [1603, 0]
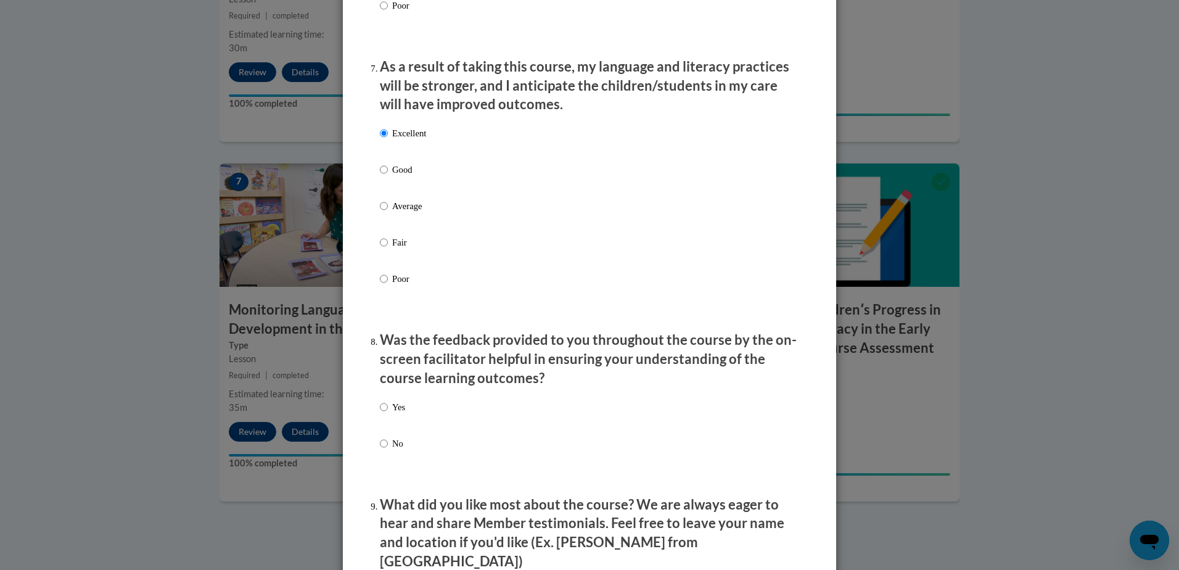
click at [409, 283] on div "Yes No" at bounding box center [589, 440] width 419 height 92
click at [395, 283] on p "Yes" at bounding box center [398, 407] width 13 height 14
click at [388, 283] on input "Yes" at bounding box center [384, 407] width 8 height 14
radio input "true"
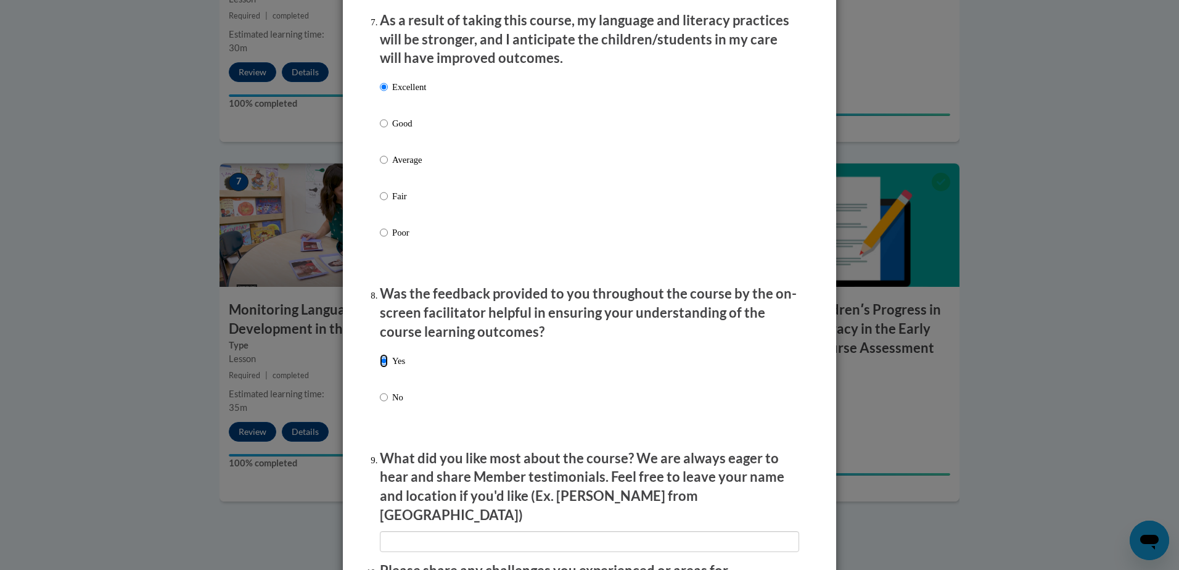
scroll to position [1726, 0]
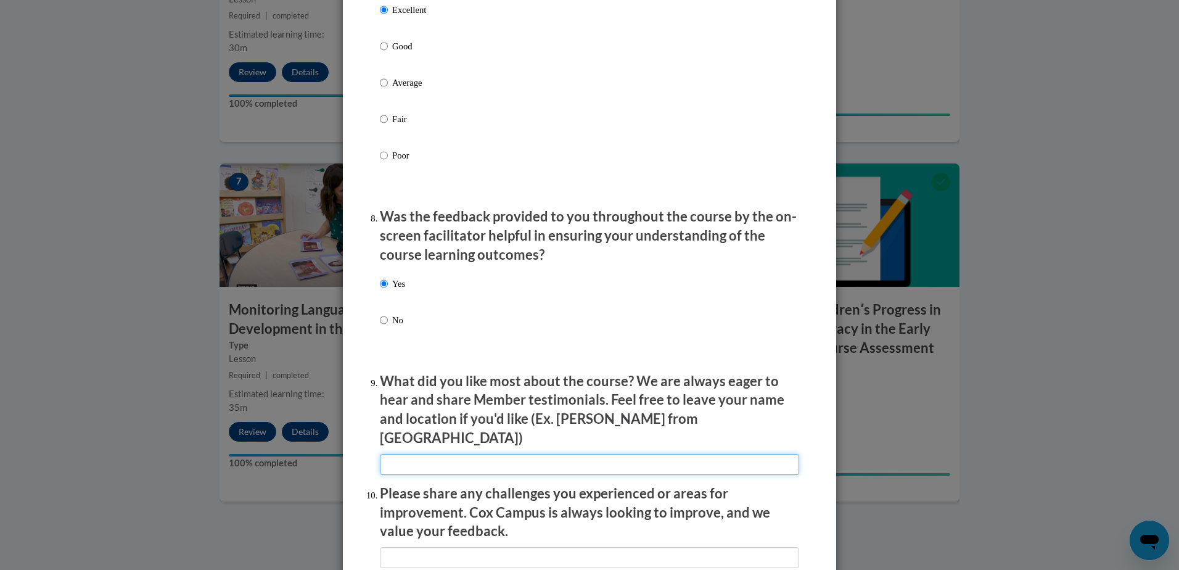
drag, startPoint x: 523, startPoint y: 458, endPoint x: 532, endPoint y: 468, distance: 14.0
click at [409, 283] on input "textbox" at bounding box center [589, 464] width 419 height 21
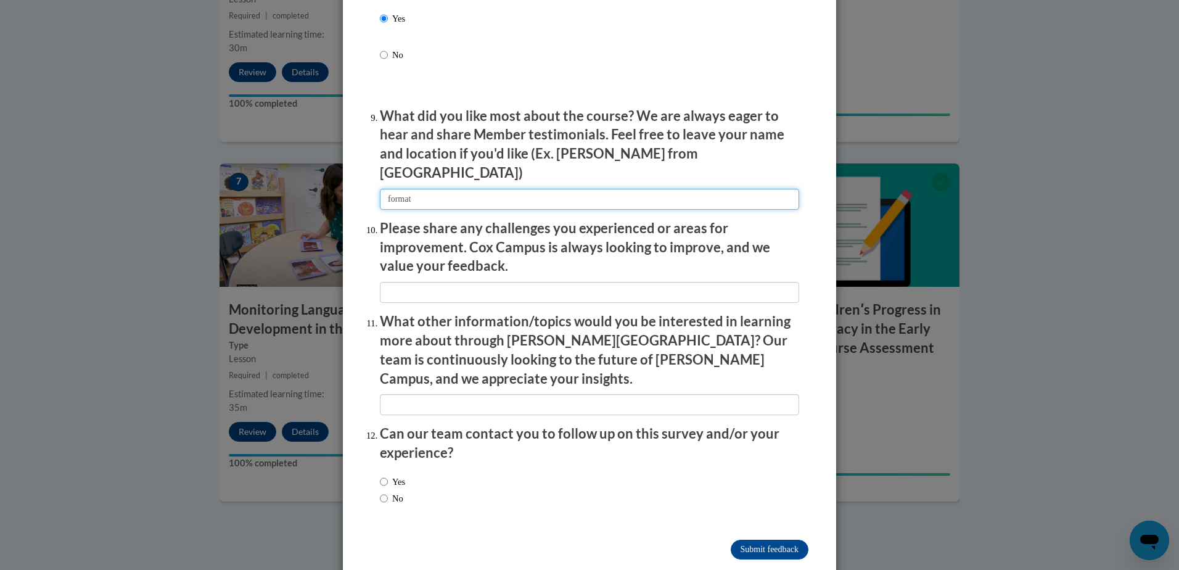
scroll to position [1992, 0]
type input "format"
click at [393, 283] on label "No" at bounding box center [391, 498] width 23 height 14
click at [388, 283] on input "No" at bounding box center [384, 498] width 8 height 14
radio input "true"
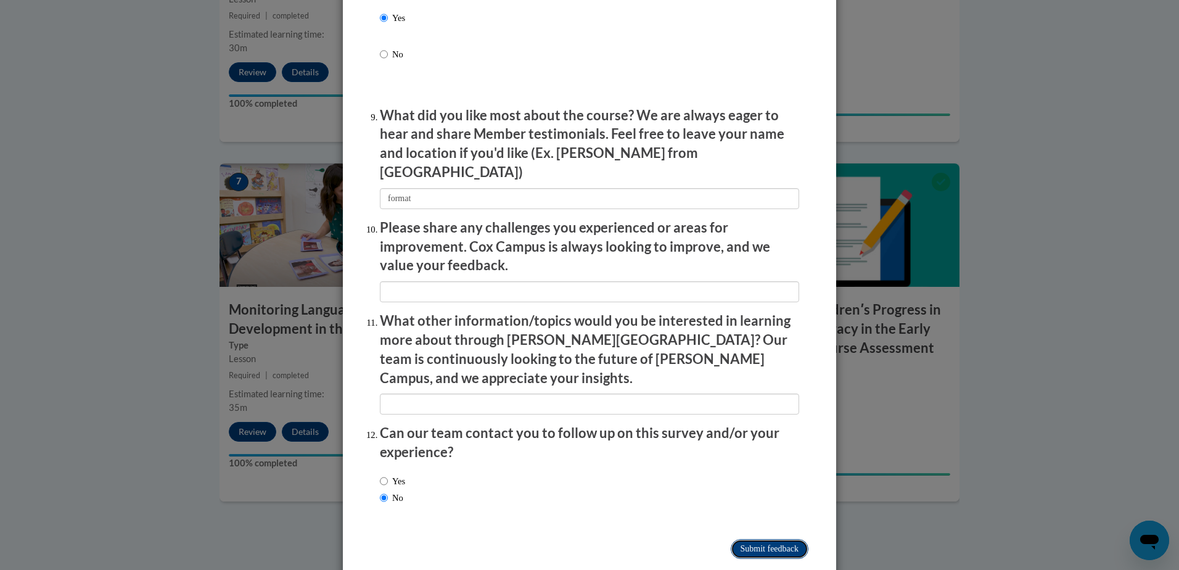
click at [409, 283] on input "Submit feedback" at bounding box center [770, 549] width 78 height 20
